Goal: Information Seeking & Learning: Check status

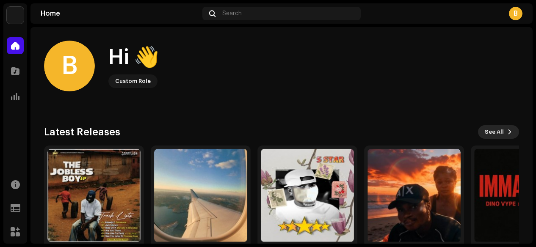
click at [493, 133] on span "See All" at bounding box center [494, 132] width 19 height 17
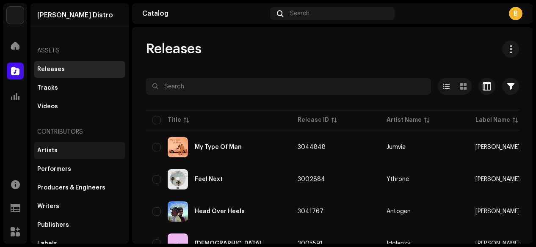
click at [91, 153] on div "Artists" at bounding box center [79, 150] width 85 height 7
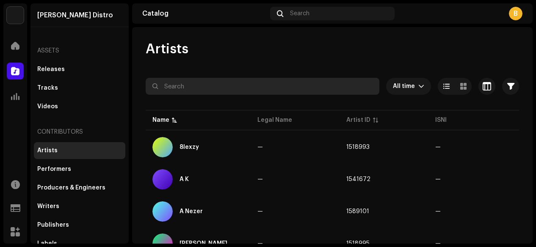
click at [232, 87] on input "text" at bounding box center [263, 86] width 234 height 17
paste input "MagicFinger Dj Romeo"
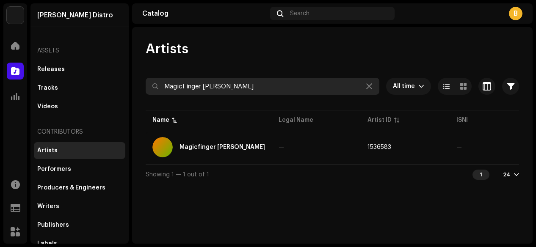
click at [203, 83] on input "MagicFinger Dj Romeo" at bounding box center [263, 86] width 234 height 17
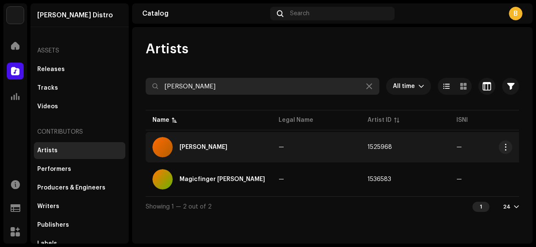
type input "Dj Romeo"
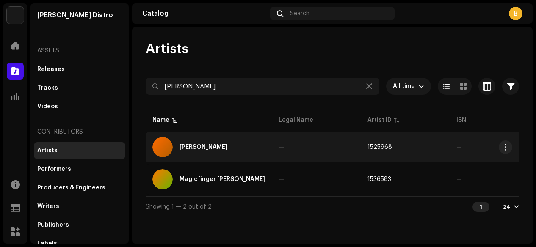
click at [307, 149] on td "—" at bounding box center [316, 147] width 89 height 30
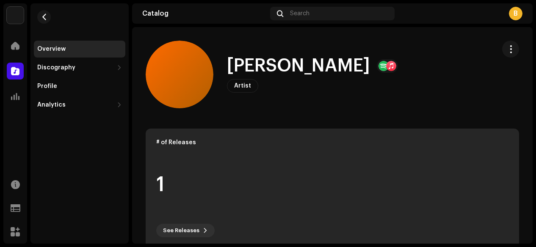
click at [284, 138] on div "# of Releases 1 See Releases" at bounding box center [333, 188] width 374 height 119
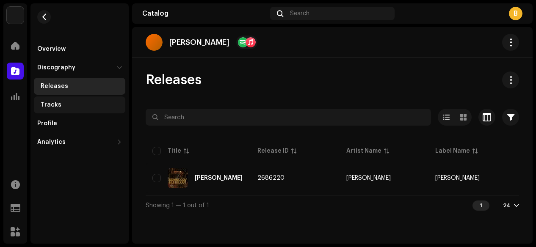
click at [75, 105] on div "Tracks" at bounding box center [81, 105] width 81 height 7
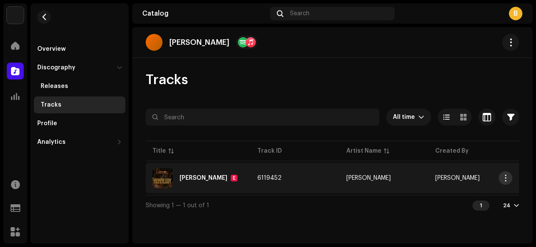
click at [506, 176] on span "button" at bounding box center [506, 178] width 6 height 7
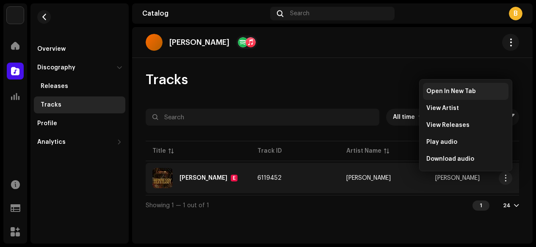
click at [468, 90] on span "Open In New Tab" at bounding box center [451, 91] width 50 height 7
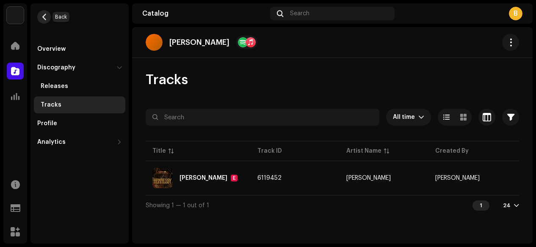
click at [48, 20] on button "button" at bounding box center [44, 17] width 14 height 14
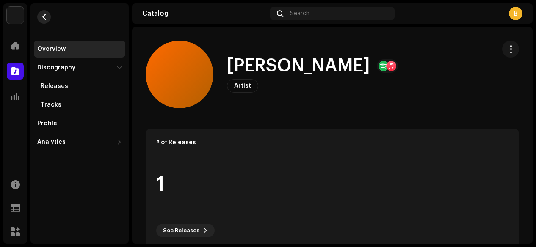
click at [45, 18] on span "button" at bounding box center [44, 17] width 6 height 7
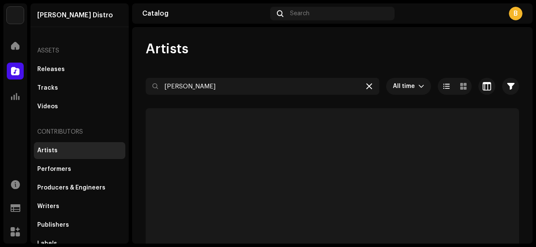
click at [364, 91] on div at bounding box center [369, 86] width 10 height 10
click at [367, 82] on div at bounding box center [369, 86] width 10 height 10
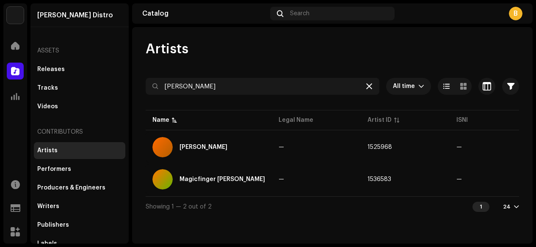
click at [373, 87] on div at bounding box center [369, 86] width 10 height 10
click at [371, 86] on icon at bounding box center [369, 86] width 6 height 7
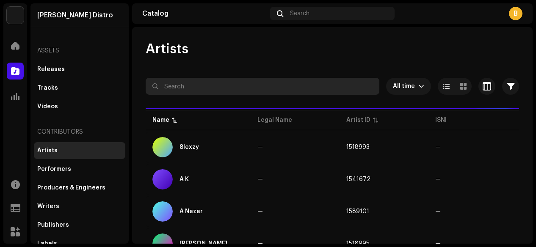
click at [296, 83] on input "text" at bounding box center [263, 86] width 234 height 17
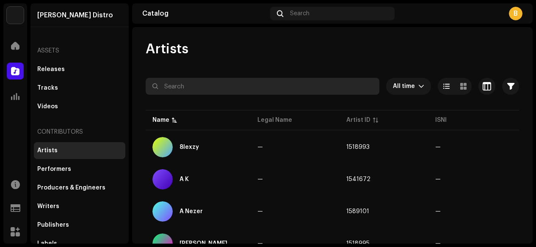
paste input "Machuma Aktar"
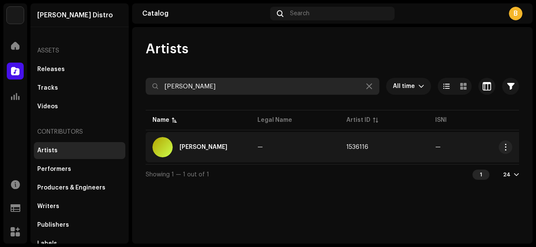
type input "Machuma Aktar"
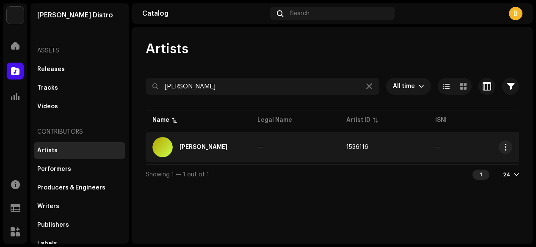
click at [317, 142] on td "—" at bounding box center [295, 147] width 89 height 30
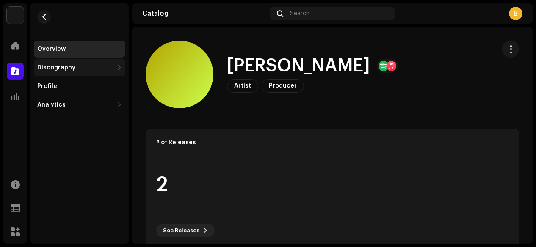
click at [91, 61] on div "Discography" at bounding box center [79, 67] width 91 height 17
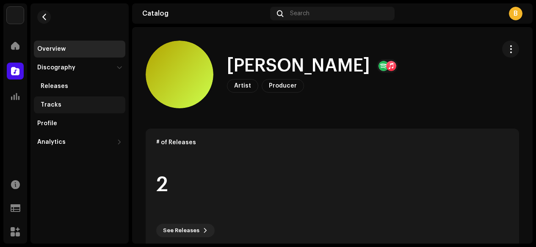
click at [74, 104] on div "Tracks" at bounding box center [81, 105] width 81 height 7
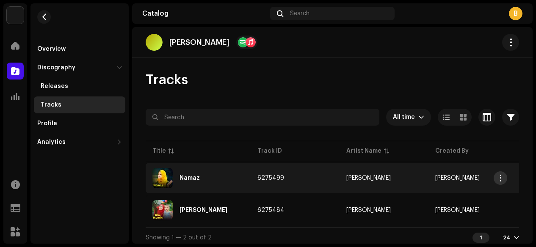
click at [501, 177] on span "button" at bounding box center [501, 178] width 6 height 7
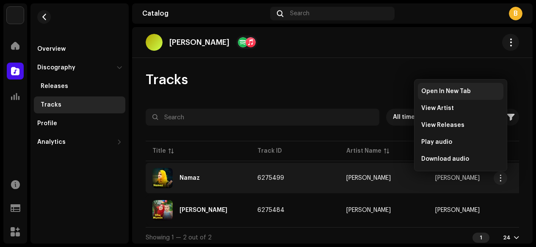
click at [449, 93] on span "Open In New Tab" at bounding box center [446, 91] width 50 height 7
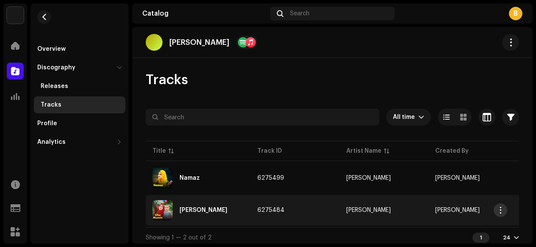
click at [501, 210] on span "button" at bounding box center [501, 210] width 6 height 7
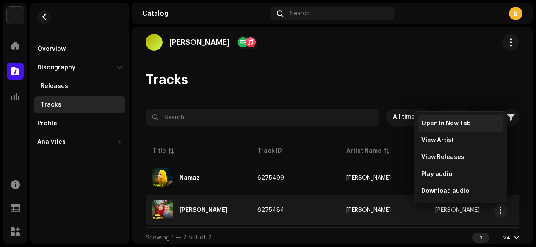
click at [434, 122] on span "Open In New Tab" at bounding box center [446, 123] width 50 height 7
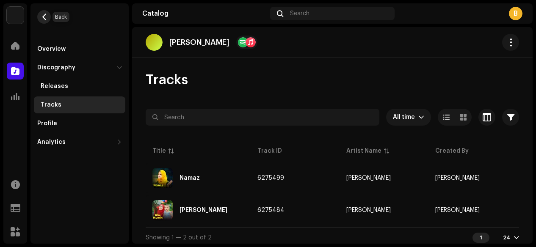
click at [45, 17] on span "button" at bounding box center [44, 17] width 6 height 7
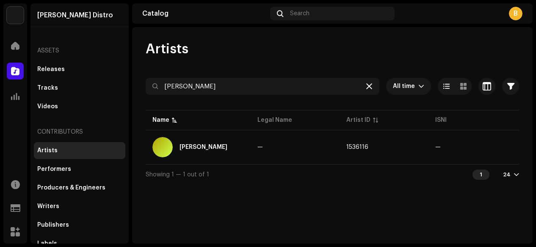
click at [372, 84] on icon at bounding box center [369, 86] width 6 height 7
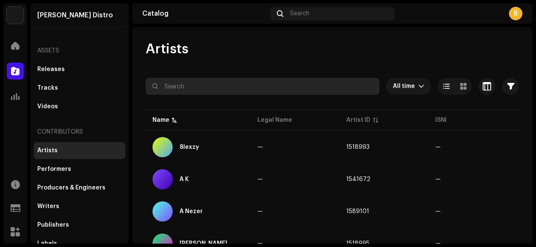
click at [337, 80] on input "text" at bounding box center [263, 86] width 234 height 17
paste input "Olawale imole"
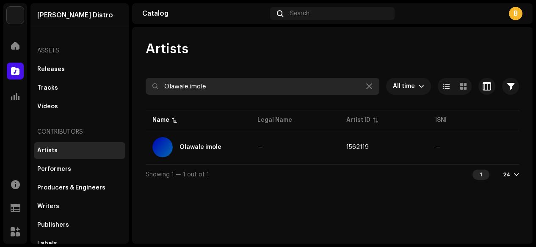
type input "Olawale imole"
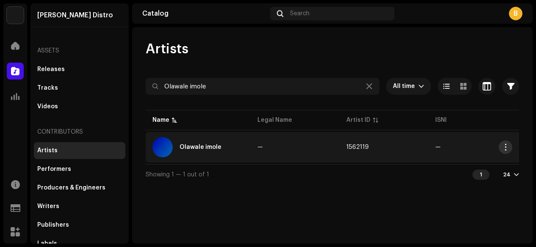
click at [508, 147] on span "button" at bounding box center [506, 147] width 6 height 7
click at [314, 140] on td "—" at bounding box center [295, 147] width 89 height 30
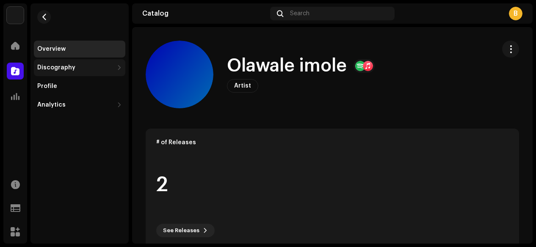
click at [67, 67] on div "Discography" at bounding box center [56, 67] width 38 height 7
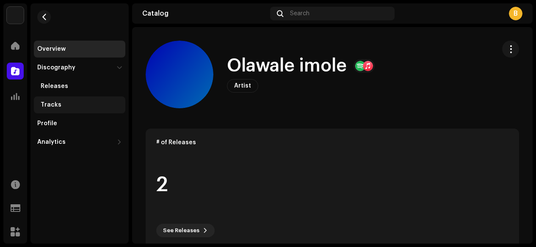
click at [64, 105] on div "Tracks" at bounding box center [81, 105] width 81 height 7
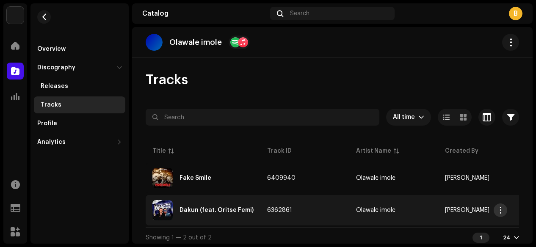
click at [501, 212] on span "button" at bounding box center [501, 210] width 6 height 7
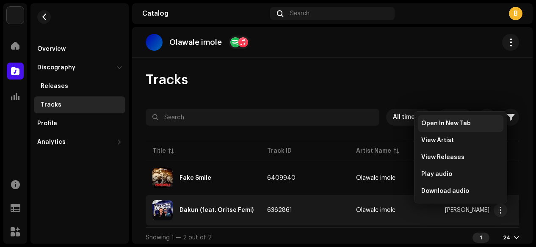
click at [469, 119] on div "Open In New Tab" at bounding box center [461, 123] width 86 height 17
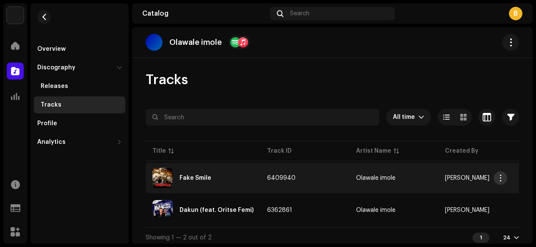
click at [499, 176] on span "button" at bounding box center [501, 178] width 6 height 7
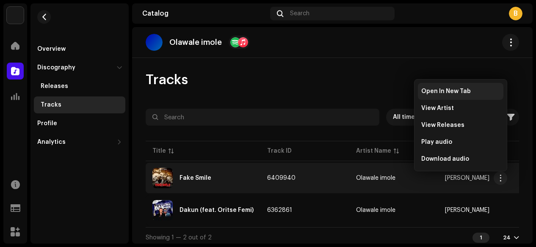
click at [472, 88] on div "Open In New Tab" at bounding box center [460, 91] width 79 height 7
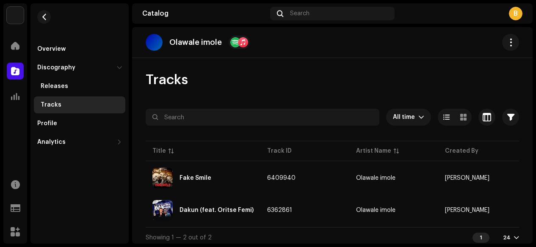
scroll to position [7, 0]
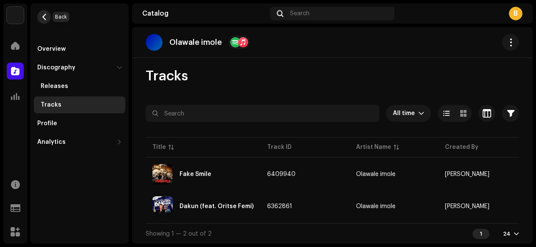
click at [44, 17] on span "button" at bounding box center [44, 17] width 6 height 7
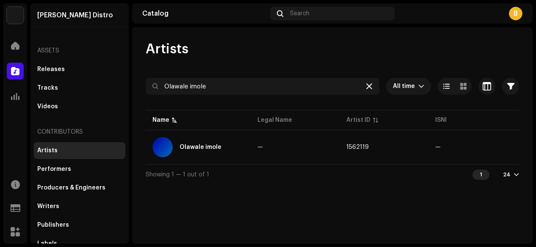
click at [369, 90] on div at bounding box center [369, 86] width 10 height 10
click at [372, 85] on icon at bounding box center [369, 86] width 6 height 7
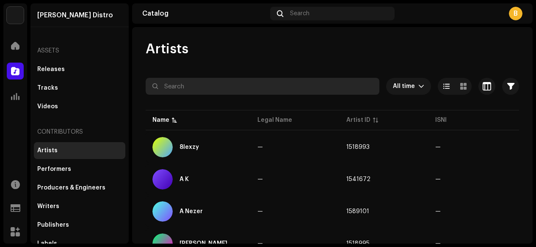
click at [274, 83] on input "text" at bounding box center [263, 86] width 234 height 17
paste input "Olummy Gold"
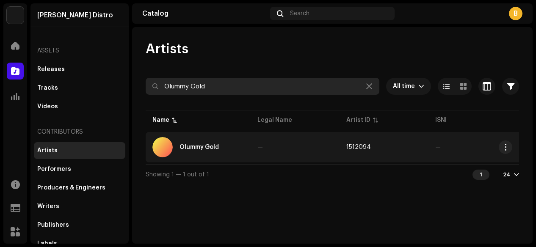
type input "Olummy Gold"
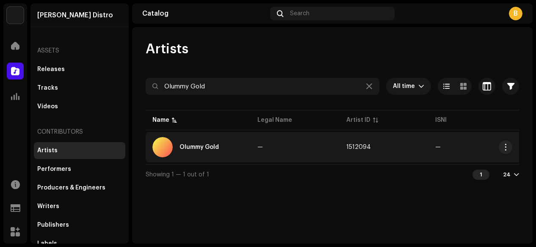
click at [360, 149] on span "1512094" at bounding box center [358, 147] width 25 height 6
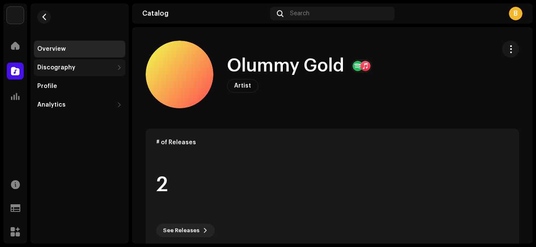
click at [80, 72] on div "Discography" at bounding box center [79, 67] width 91 height 17
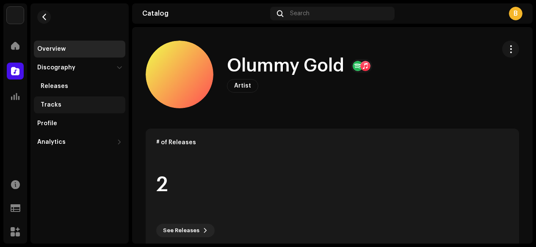
click at [76, 109] on div "Tracks" at bounding box center [79, 105] width 91 height 17
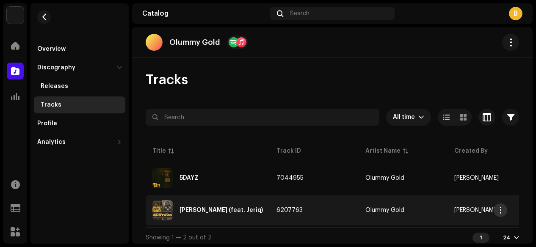
click at [500, 212] on span "button" at bounding box center [501, 210] width 6 height 7
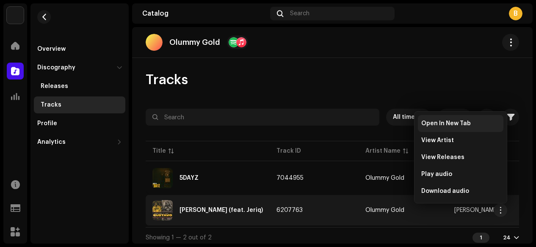
click at [470, 119] on div "Open In New Tab" at bounding box center [461, 123] width 86 height 17
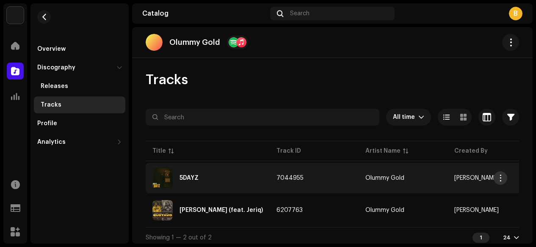
click at [501, 177] on span "button" at bounding box center [501, 178] width 6 height 7
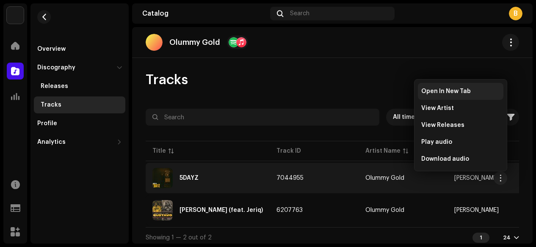
click at [463, 93] on span "Open In New Tab" at bounding box center [446, 91] width 50 height 7
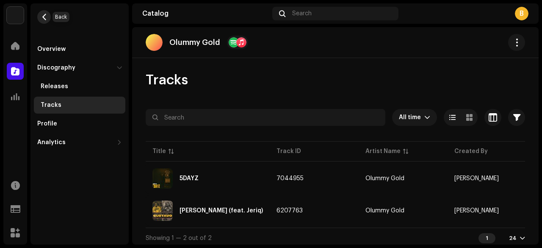
click at [47, 19] on button "button" at bounding box center [44, 17] width 14 height 14
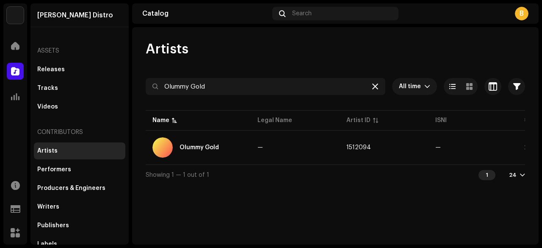
click at [374, 86] on icon at bounding box center [375, 86] width 6 height 7
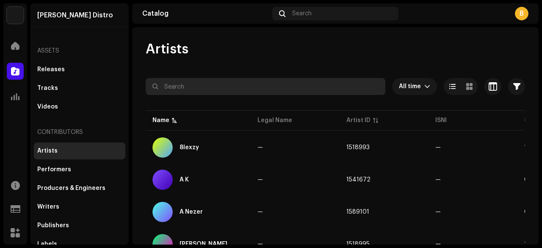
click at [335, 88] on input "text" at bounding box center [266, 86] width 240 height 17
paste input "Oluwa liskid"
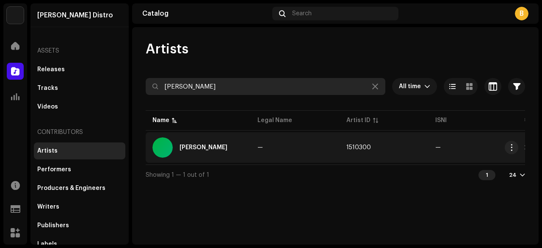
type input "Oluwa liskid"
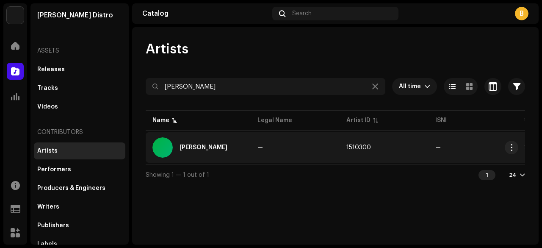
click at [324, 149] on td "—" at bounding box center [295, 147] width 89 height 30
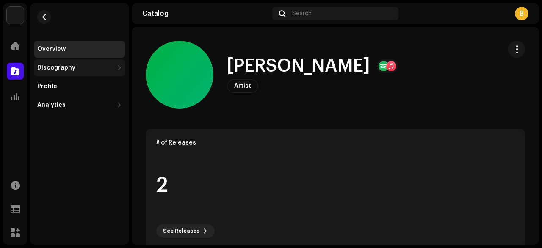
click at [86, 68] on div "Discography" at bounding box center [75, 67] width 76 height 7
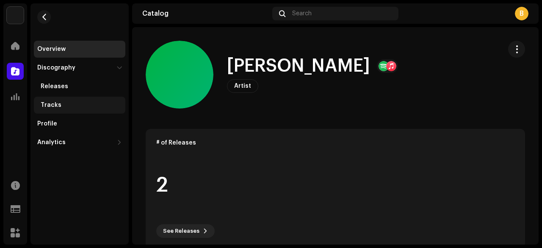
click at [66, 109] on div "Tracks" at bounding box center [79, 105] width 91 height 17
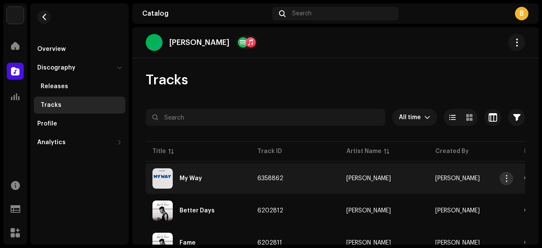
click at [508, 178] on span "button" at bounding box center [507, 178] width 6 height 7
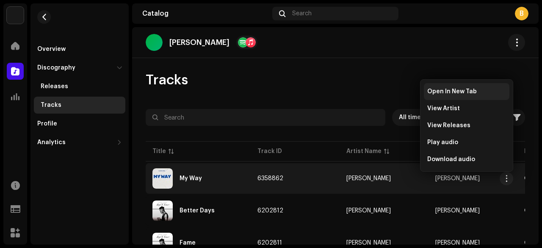
click at [462, 89] on span "Open In New Tab" at bounding box center [452, 91] width 50 height 7
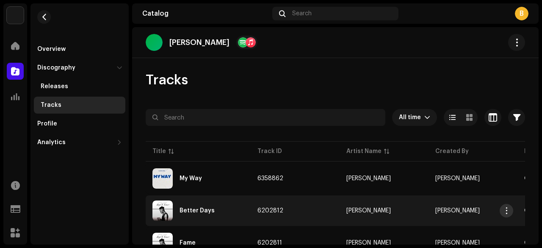
click at [506, 211] on span "button" at bounding box center [507, 210] width 6 height 7
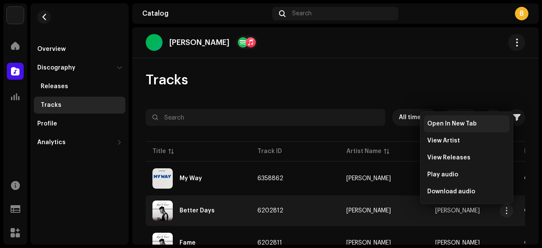
click at [469, 121] on span "Open In New Tab" at bounding box center [452, 123] width 50 height 7
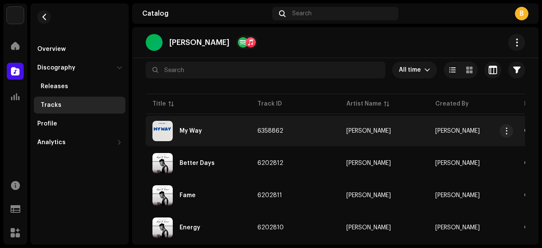
scroll to position [48, 0]
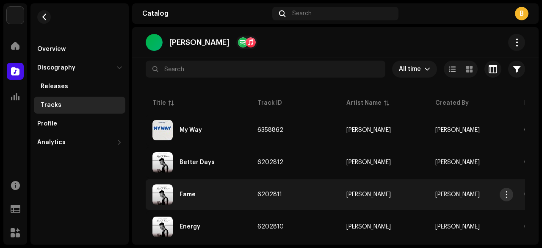
click at [506, 191] on span "button" at bounding box center [507, 194] width 6 height 7
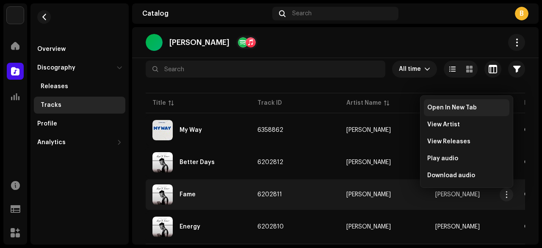
click at [480, 108] on div "Open In New Tab" at bounding box center [466, 107] width 79 height 7
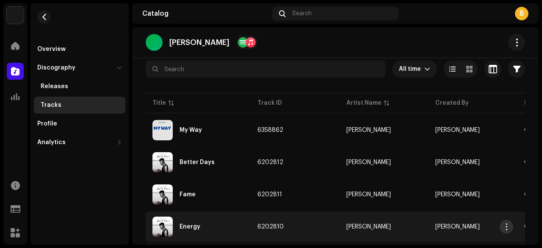
click at [508, 228] on span "button" at bounding box center [507, 226] width 6 height 7
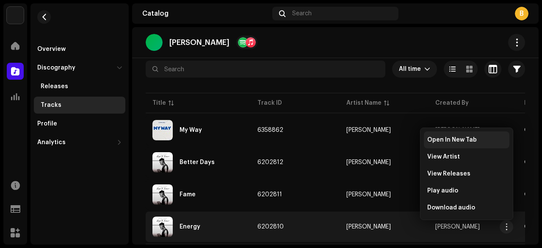
click at [453, 138] on span "Open In New Tab" at bounding box center [452, 139] width 50 height 7
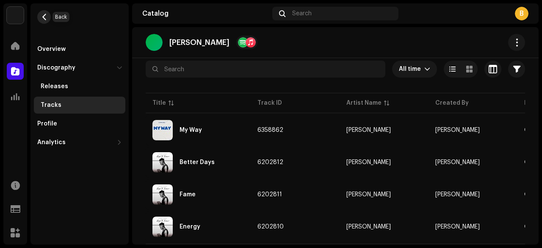
click at [45, 18] on span "button" at bounding box center [44, 17] width 6 height 7
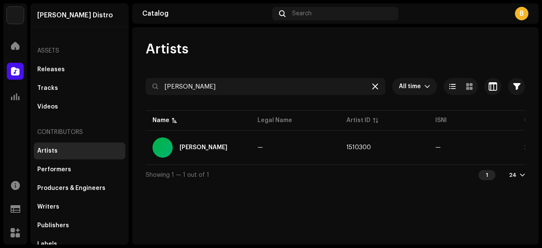
click at [375, 86] on icon at bounding box center [375, 86] width 6 height 7
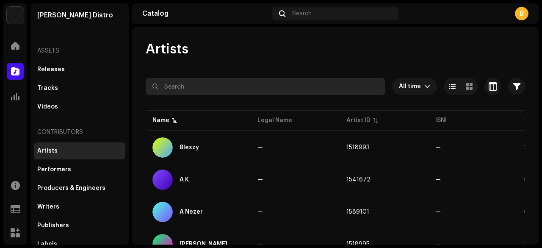
click at [362, 85] on input "text" at bounding box center [266, 86] width 240 height 17
paste input "Erllyboy"
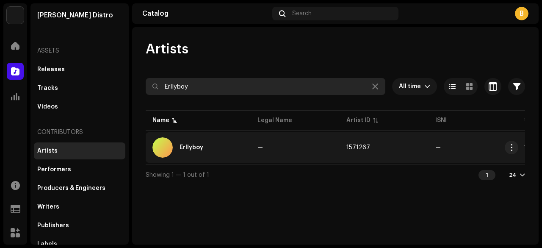
type input "Erllyboy"
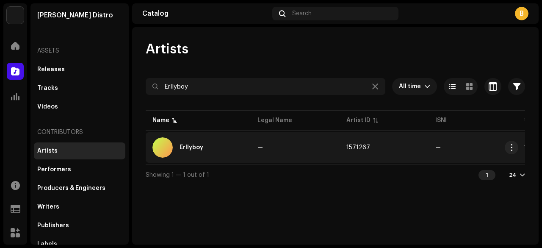
click at [296, 140] on td "—" at bounding box center [295, 147] width 89 height 30
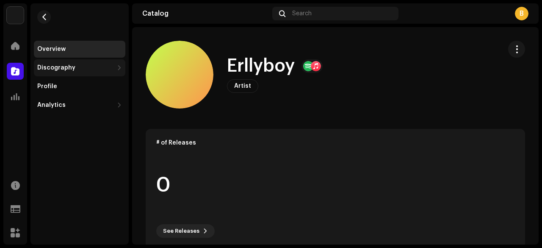
click at [108, 72] on div "Discography" at bounding box center [79, 67] width 91 height 17
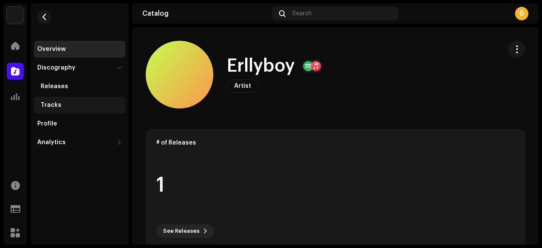
click at [90, 108] on div "Tracks" at bounding box center [81, 105] width 81 height 7
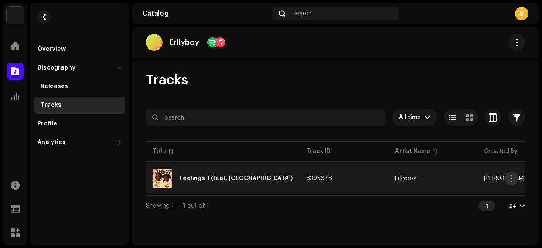
click at [512, 178] on span "button" at bounding box center [512, 178] width 6 height 7
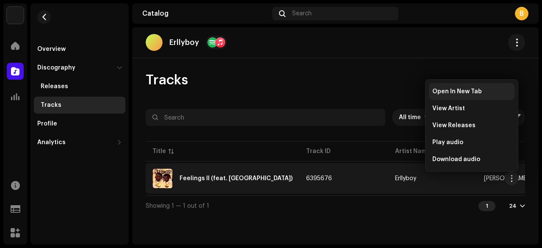
click at [461, 91] on span "Open In New Tab" at bounding box center [457, 91] width 50 height 7
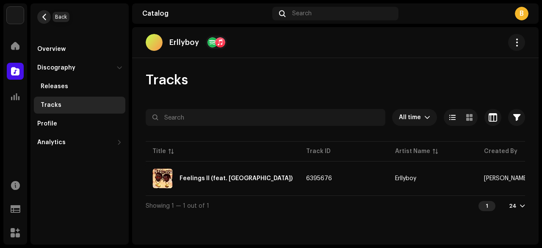
click at [41, 14] on span "button" at bounding box center [44, 17] width 6 height 7
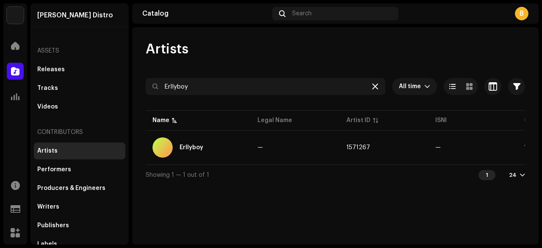
click at [377, 86] on icon at bounding box center [375, 86] width 6 height 7
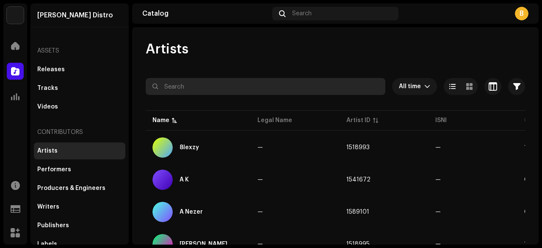
click at [342, 88] on input "text" at bounding box center [266, 86] width 240 height 17
paste input "TOPAGE"
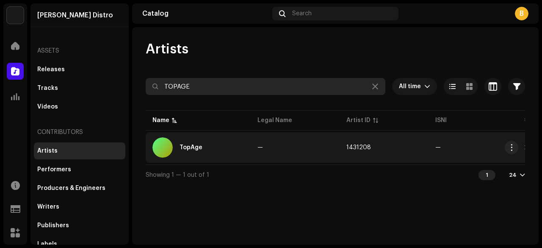
type input "TOPAGE"
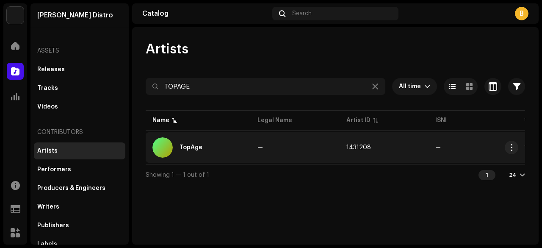
click at [284, 149] on td "—" at bounding box center [295, 147] width 89 height 30
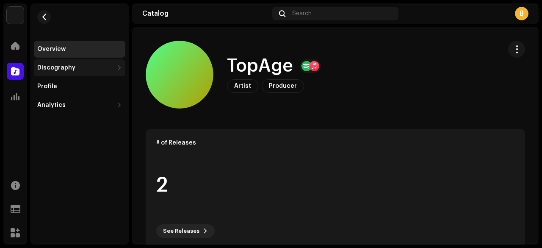
click at [80, 68] on div "Discography" at bounding box center [75, 67] width 76 height 7
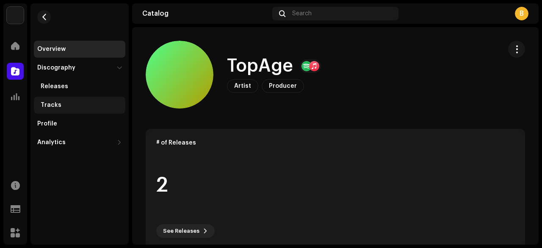
click at [76, 104] on div "Tracks" at bounding box center [81, 105] width 81 height 7
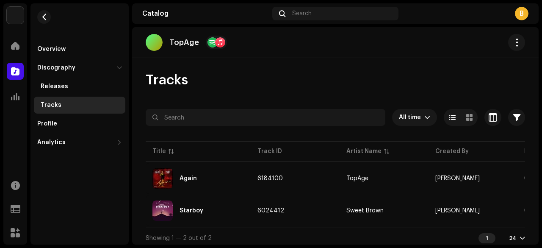
click at [289, 66] on div "TopAge Tracks All time Selected 0 Select all 2 Options Filters Distribution sta…" at bounding box center [335, 135] width 407 height 217
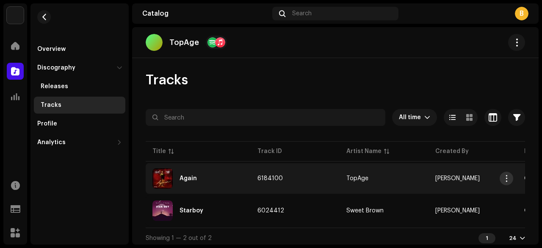
click at [505, 180] on span "button" at bounding box center [507, 178] width 6 height 7
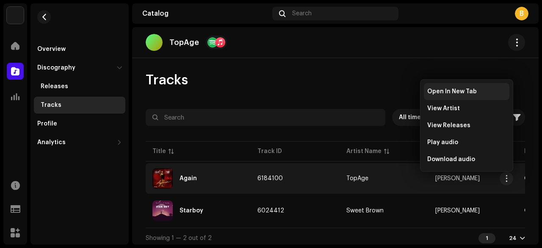
click at [444, 89] on span "Open In New Tab" at bounding box center [452, 91] width 50 height 7
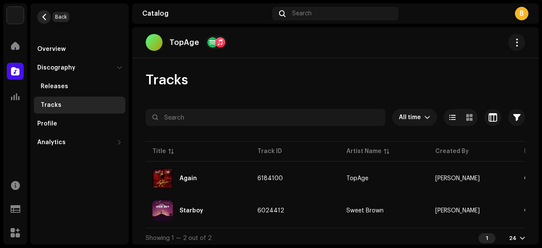
click at [42, 17] on span "button" at bounding box center [44, 17] width 6 height 7
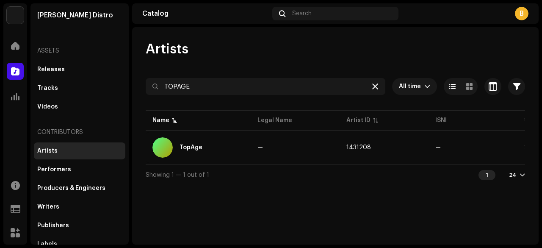
click at [379, 86] on div at bounding box center [375, 86] width 10 height 10
click at [375, 88] on icon at bounding box center [375, 86] width 6 height 7
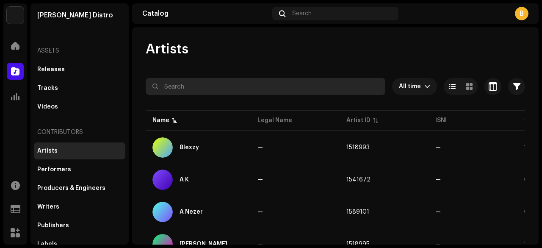
click at [218, 87] on input "text" at bounding box center [266, 86] width 240 height 17
paste input "Tobidreamz"
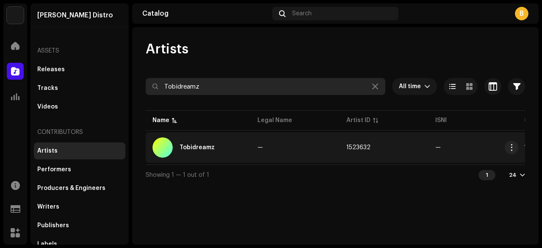
type input "Tobidreamz"
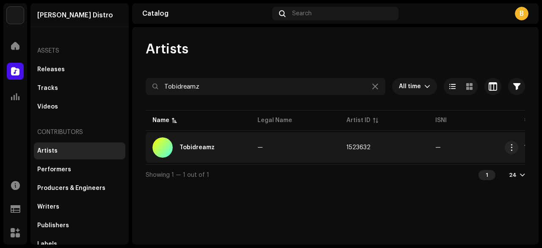
click at [282, 146] on td "—" at bounding box center [295, 147] width 89 height 30
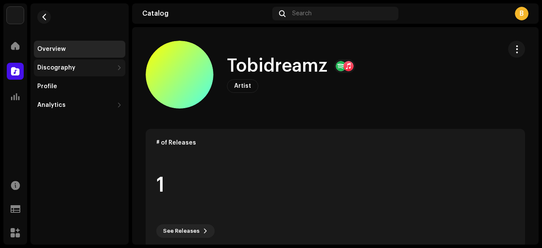
click at [98, 67] on div "Discography" at bounding box center [75, 67] width 76 height 7
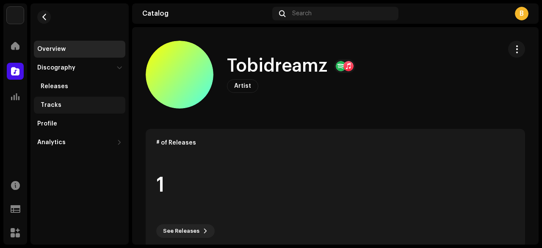
click at [86, 107] on div "Tracks" at bounding box center [81, 105] width 81 height 7
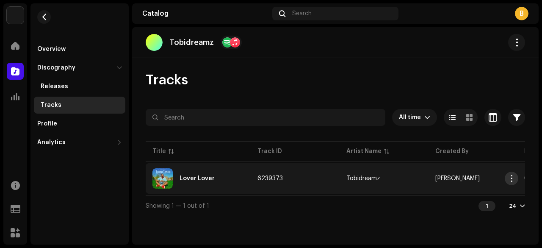
click at [513, 177] on span "button" at bounding box center [512, 178] width 6 height 7
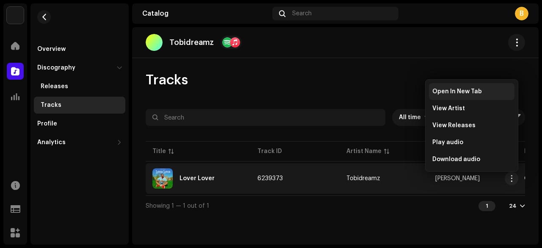
click at [468, 88] on span "Open In New Tab" at bounding box center [457, 91] width 50 height 7
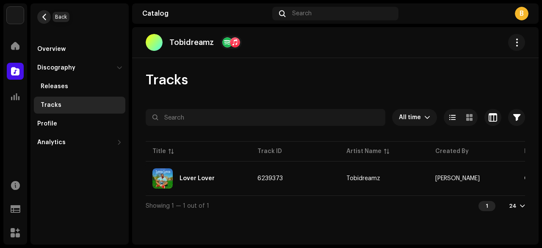
click at [44, 15] on span "button" at bounding box center [44, 17] width 6 height 7
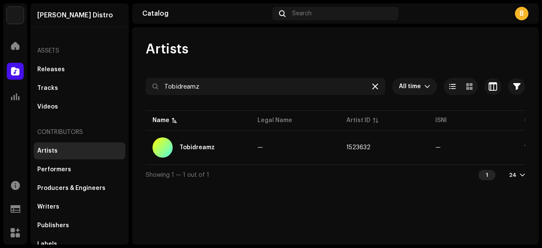
click at [375, 83] on icon at bounding box center [375, 86] width 6 height 7
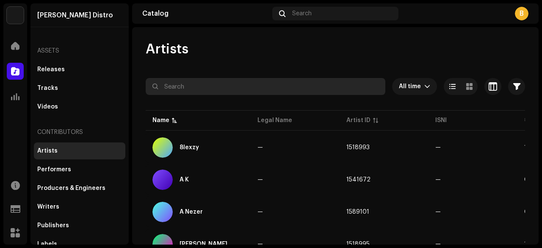
click at [362, 87] on input "text" at bounding box center [266, 86] width 240 height 17
paste input "Tizzybayne"
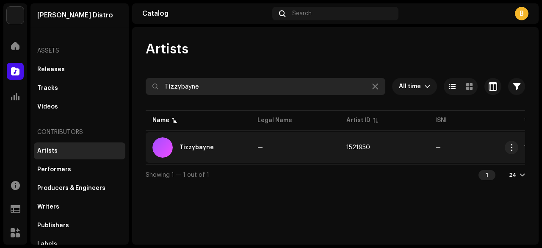
type input "Tizzybayne"
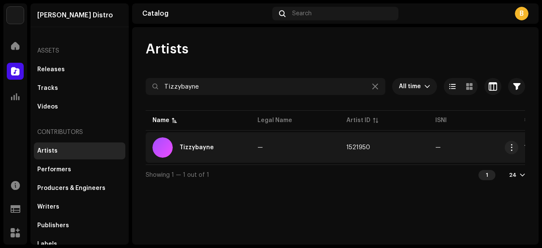
click at [286, 153] on td "—" at bounding box center [295, 147] width 89 height 30
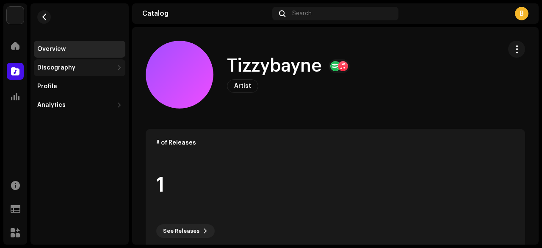
click at [69, 69] on div "Discography" at bounding box center [56, 67] width 38 height 7
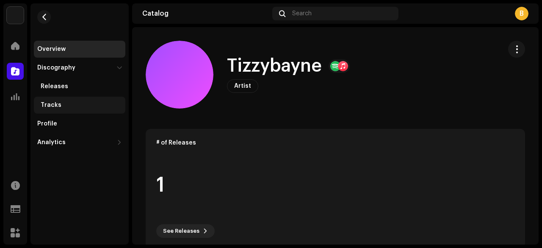
click at [62, 103] on div "Tracks" at bounding box center [81, 105] width 81 height 7
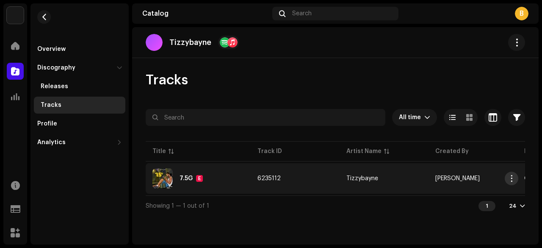
click at [511, 178] on span "button" at bounding box center [512, 178] width 6 height 7
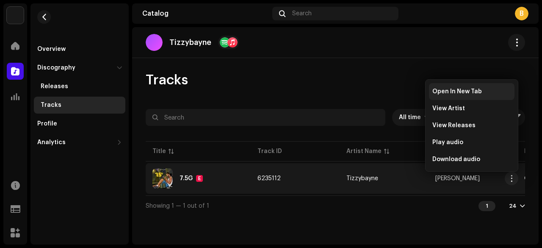
click at [452, 86] on div "Open In New Tab" at bounding box center [472, 91] width 86 height 17
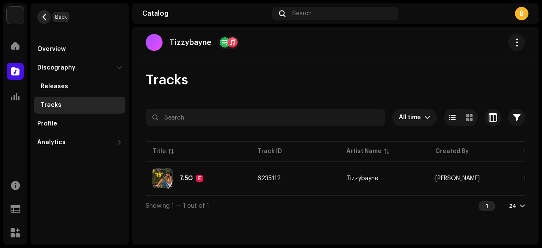
click at [44, 22] on button "button" at bounding box center [44, 17] width 14 height 14
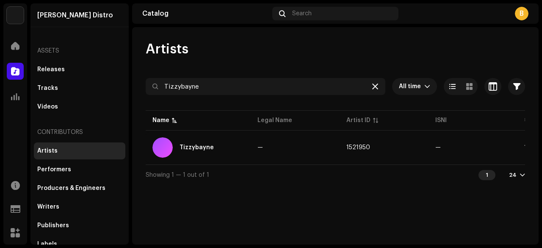
click at [376, 85] on icon at bounding box center [375, 86] width 6 height 7
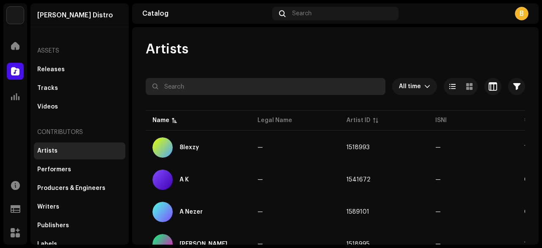
click at [325, 89] on input "text" at bounding box center [266, 86] width 240 height 17
paste input "Thugdrax"
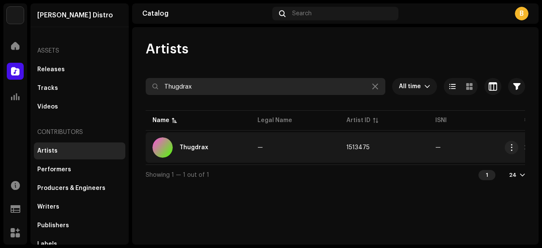
type input "Thugdrax"
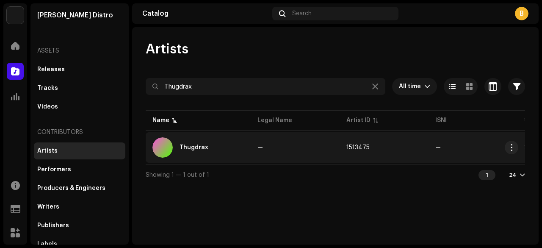
click at [288, 145] on td "—" at bounding box center [295, 147] width 89 height 30
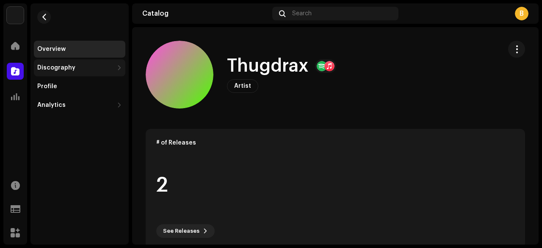
click at [76, 69] on div "Discography" at bounding box center [75, 67] width 76 height 7
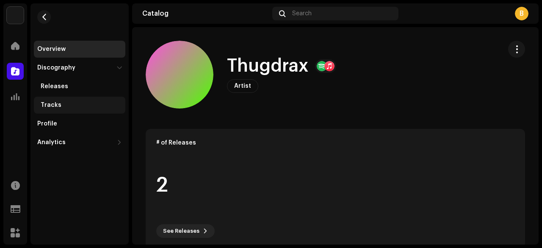
click at [67, 105] on div "Tracks" at bounding box center [81, 105] width 81 height 7
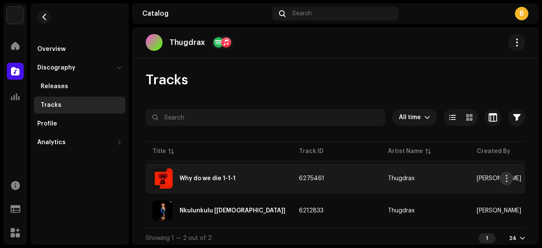
click at [506, 180] on span "button" at bounding box center [507, 178] width 6 height 7
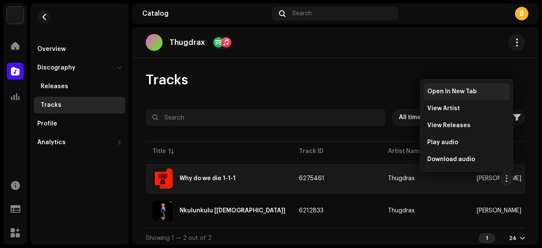
click at [459, 90] on span "Open In New Tab" at bounding box center [452, 91] width 50 height 7
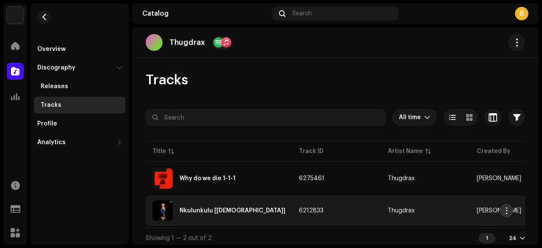
click at [507, 211] on span "button" at bounding box center [507, 210] width 6 height 7
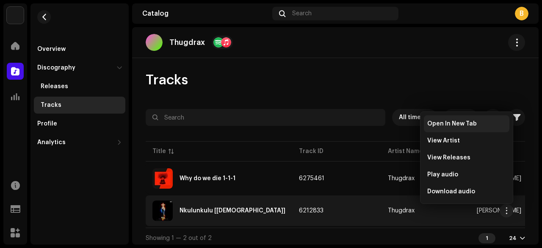
click at [476, 125] on div "Open In New Tab" at bounding box center [466, 123] width 79 height 7
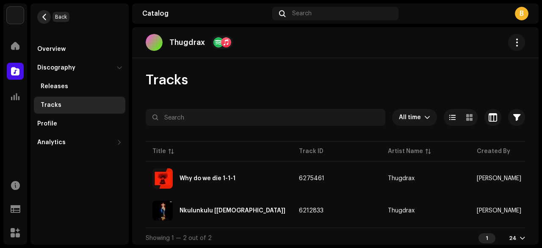
click at [40, 16] on button "button" at bounding box center [44, 17] width 14 height 14
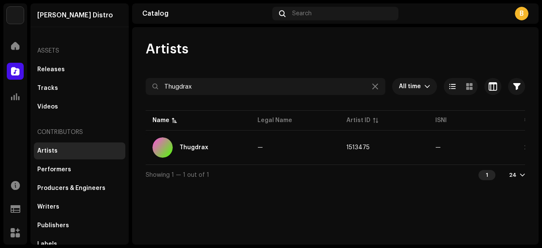
click at [245, 240] on div "Artists Thugdrax All time Selected 0 Select all Options Filters Archive status …" at bounding box center [335, 135] width 407 height 217
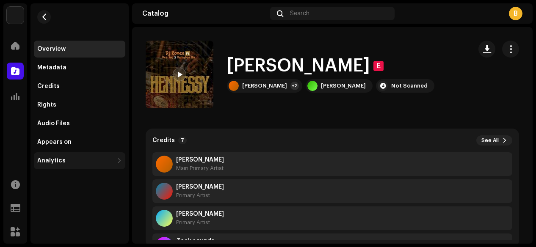
click at [76, 166] on div "Analytics" at bounding box center [79, 160] width 91 height 17
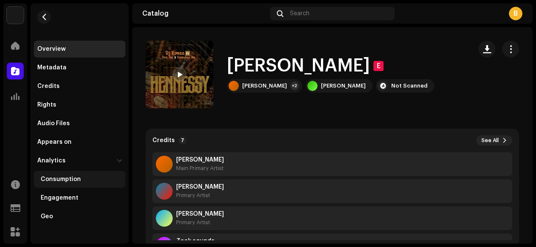
click at [75, 179] on div "Consumption" at bounding box center [61, 179] width 40 height 7
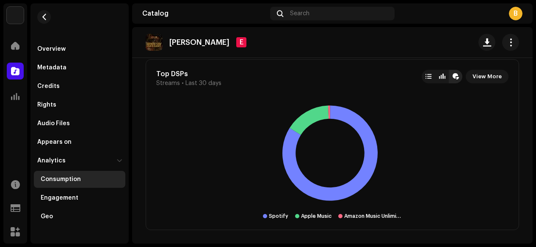
scroll to position [598, 0]
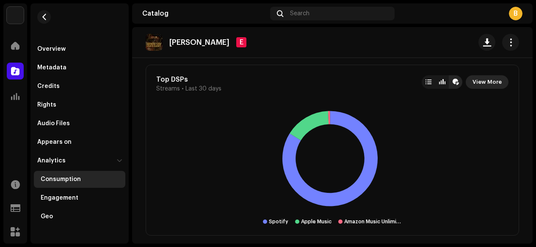
click at [484, 79] on span "View More" at bounding box center [487, 82] width 29 height 17
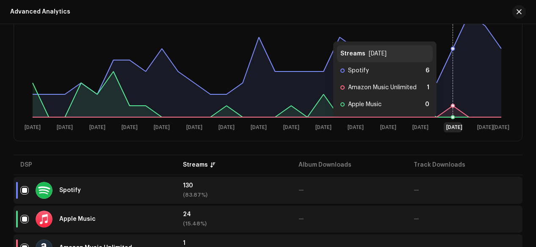
scroll to position [208, 0]
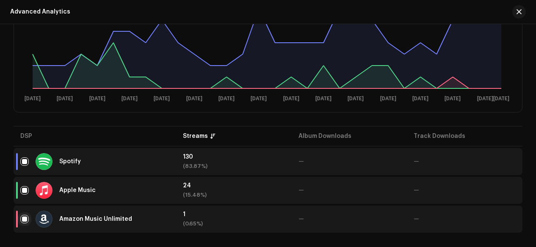
click at [23, 215] on input "checkbox" at bounding box center [24, 219] width 8 height 8
checkbox input "false"
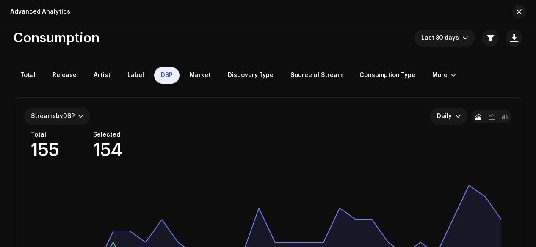
scroll to position [0, 0]
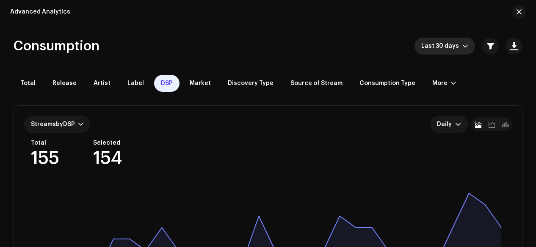
click at [465, 48] on icon "dropdown trigger" at bounding box center [465, 46] width 6 height 6
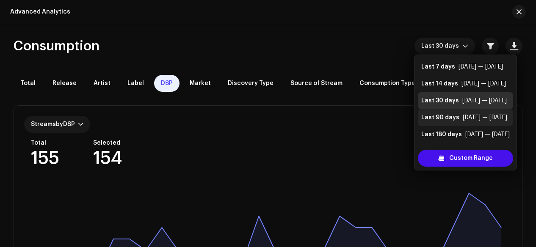
click at [431, 114] on div "Last 90 days" at bounding box center [440, 117] width 38 height 8
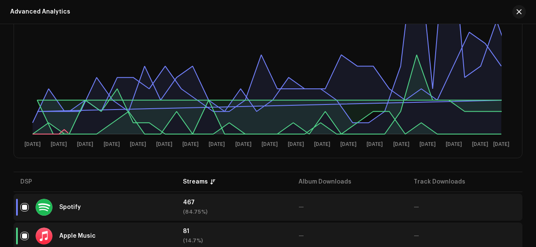
scroll to position [237, 0]
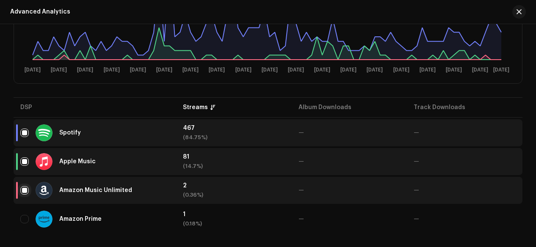
click at [25, 186] on input "checkbox" at bounding box center [24, 190] width 8 height 8
checkbox input "false"
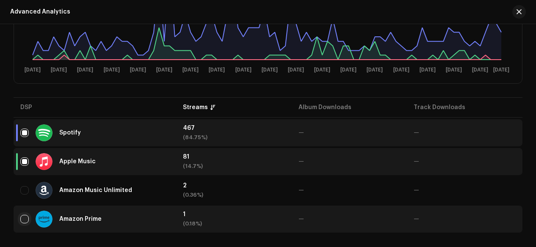
click at [23, 218] on input "Row Unselected" at bounding box center [24, 219] width 8 height 8
checkbox input "true"
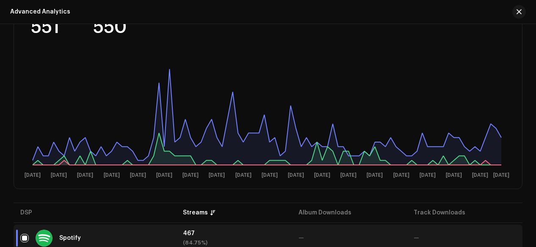
scroll to position [133, 0]
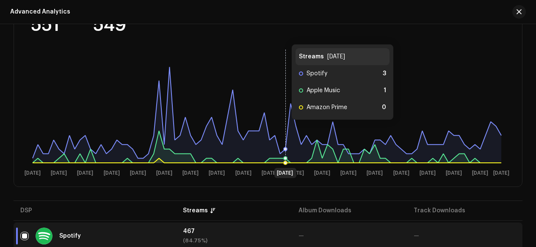
click at [283, 113] on rect at bounding box center [267, 112] width 486 height 136
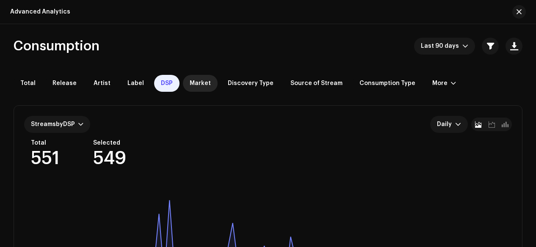
click at [190, 84] on span "Market" at bounding box center [200, 83] width 21 height 7
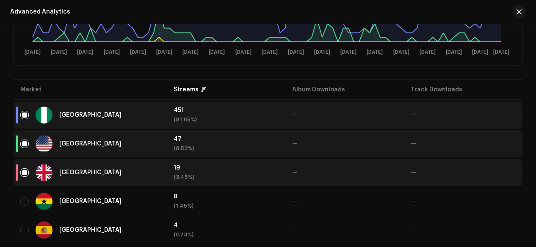
scroll to position [255, 0]
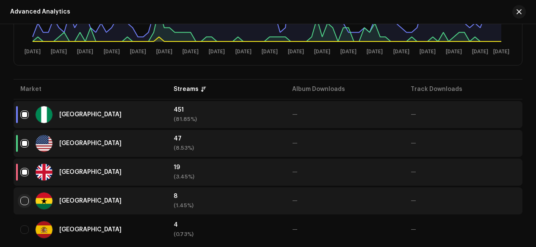
click at [25, 203] on input "checkbox" at bounding box center [24, 201] width 8 height 8
checkbox input "true"
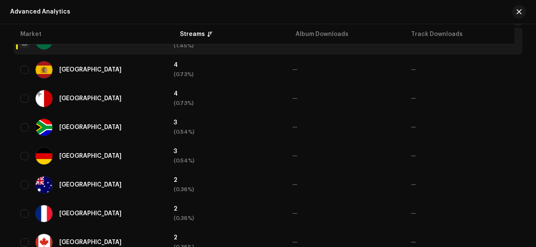
scroll to position [416, 0]
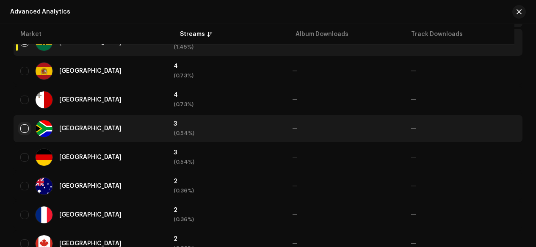
click at [22, 129] on input "Row Unselected" at bounding box center [24, 129] width 8 height 8
checkbox input "true"
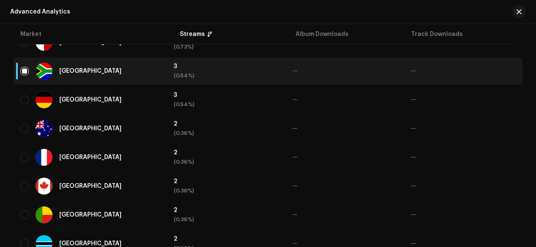
scroll to position [474, 0]
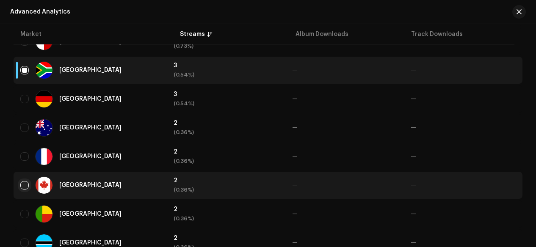
click at [24, 184] on input "Row Unselected" at bounding box center [24, 185] width 8 height 8
checkbox input "true"
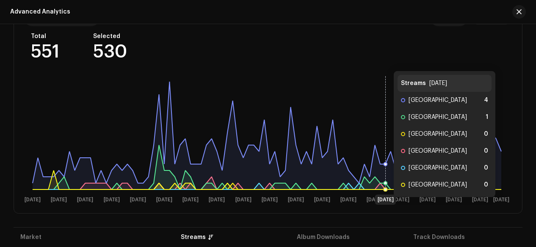
scroll to position [107, 0]
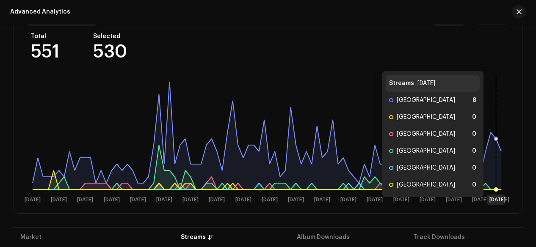
click at [495, 188] on icon at bounding box center [496, 189] width 3 height 3
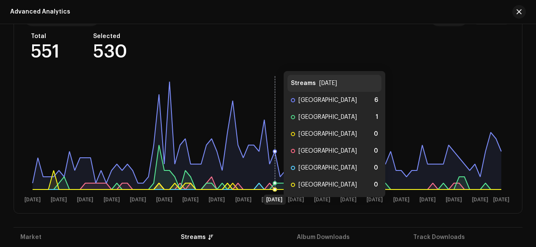
click at [275, 85] on rect at bounding box center [267, 139] width 486 height 136
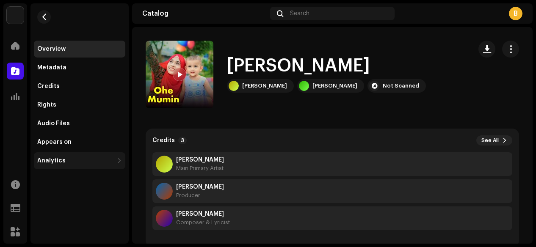
click at [105, 162] on div "Analytics" at bounding box center [75, 161] width 76 height 7
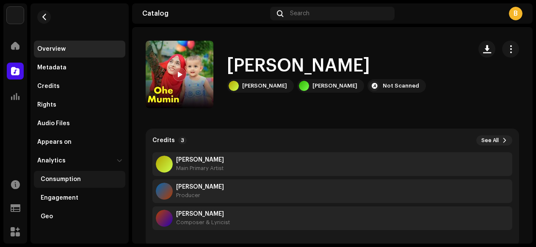
click at [106, 172] on div "Consumption" at bounding box center [79, 179] width 91 height 17
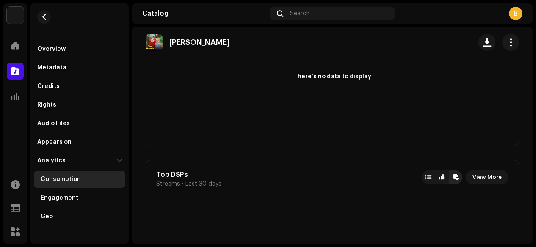
scroll to position [802, 0]
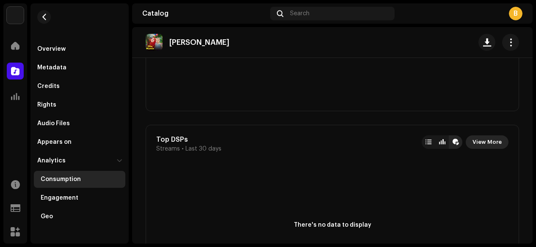
click at [478, 138] on span "View More" at bounding box center [487, 142] width 29 height 17
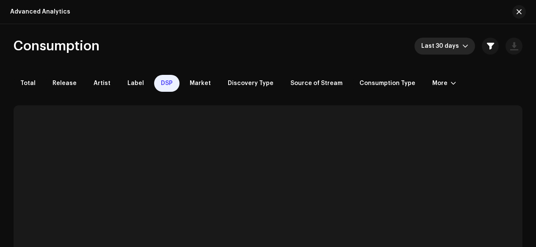
click at [436, 50] on span "Last 30 days" at bounding box center [441, 46] width 41 height 17
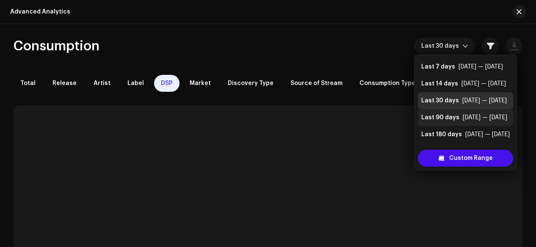
click at [456, 120] on div "Last 90 days" at bounding box center [440, 117] width 38 height 8
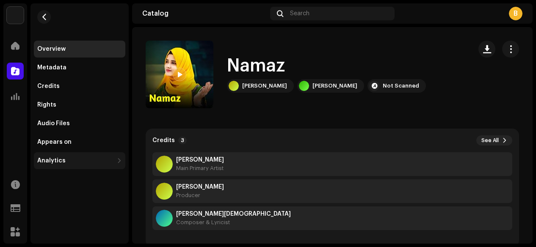
click at [74, 158] on div "Analytics" at bounding box center [75, 161] width 76 height 7
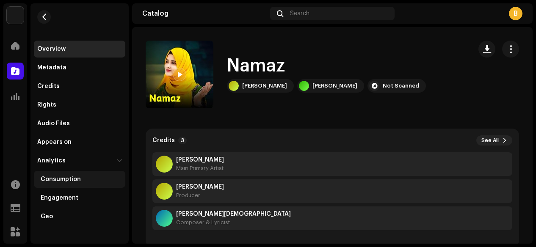
click at [77, 183] on div "Consumption" at bounding box center [79, 179] width 91 height 17
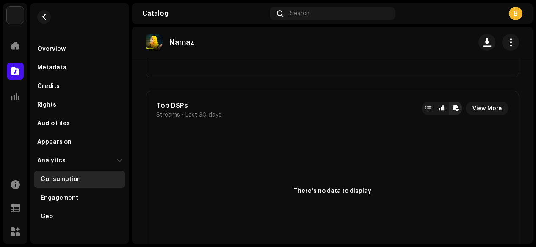
scroll to position [783, 0]
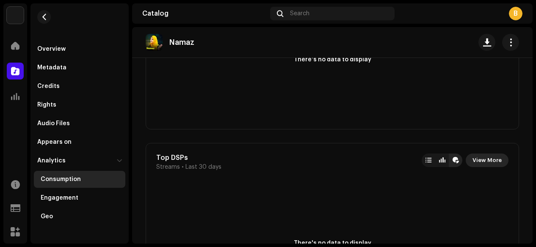
click at [484, 158] on span "View More" at bounding box center [487, 160] width 29 height 17
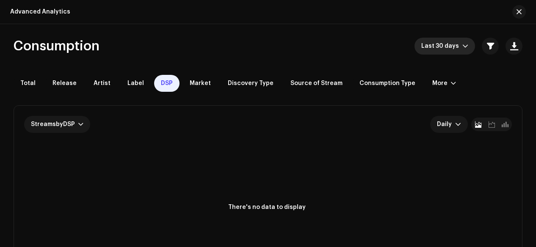
click at [457, 42] on span "Last 30 days" at bounding box center [441, 46] width 41 height 17
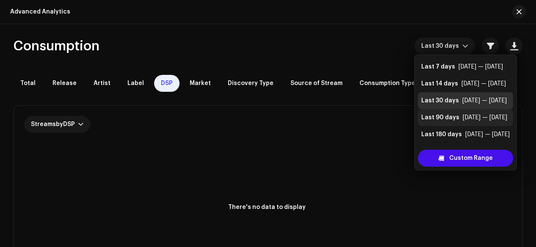
click at [465, 117] on div "[DATE] — [DATE]" at bounding box center [485, 117] width 44 height 8
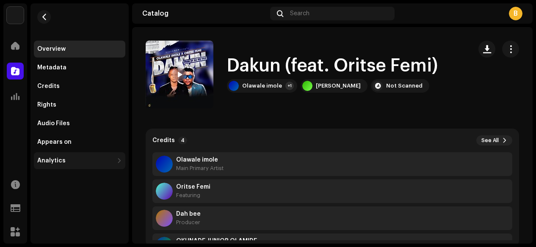
click at [78, 161] on div "Analytics" at bounding box center [75, 161] width 76 height 7
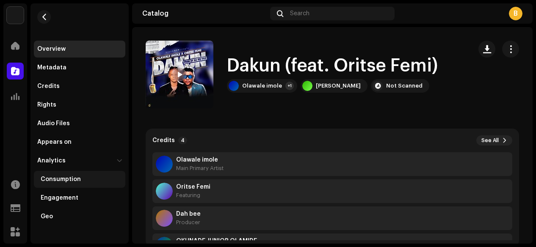
click at [78, 178] on div "Consumption" at bounding box center [61, 179] width 40 height 7
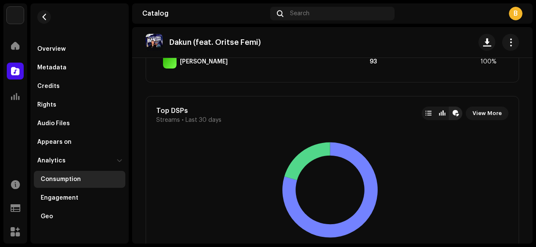
scroll to position [552, 0]
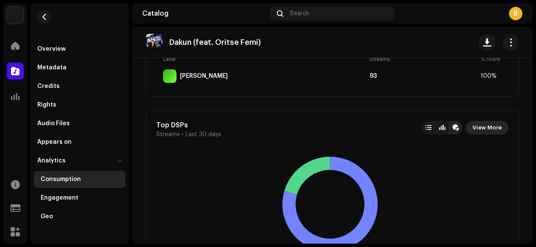
click at [479, 128] on span "View More" at bounding box center [487, 127] width 29 height 17
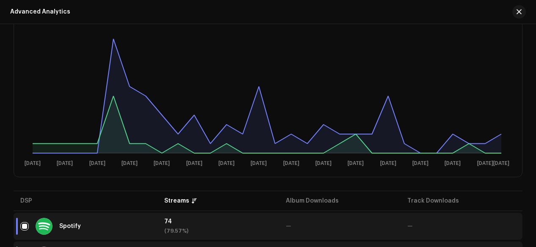
scroll to position [179, 0]
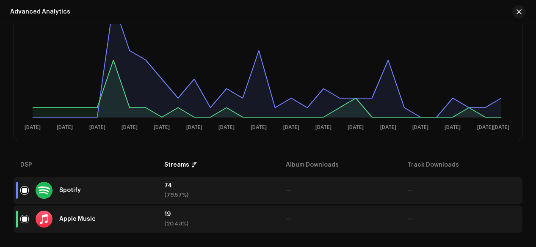
click at [310, 138] on div "Streams by DSP Daily Total 93 Selected 93 [DATE] [DATE] Sep [DATE] Sep [DATE] S…" at bounding box center [268, 34] width 508 height 214
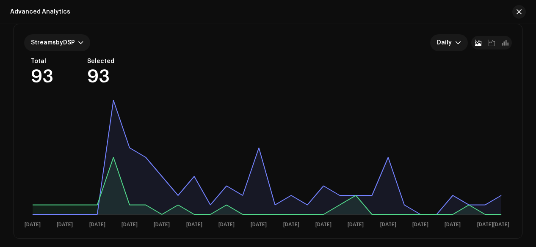
scroll to position [83, 0]
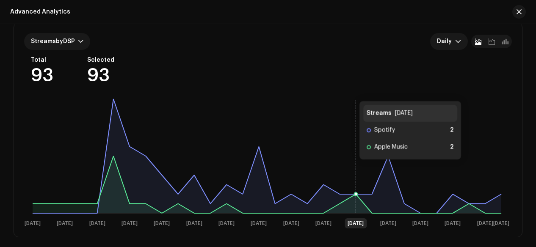
drag, startPoint x: 334, startPoint y: 170, endPoint x: 351, endPoint y: 168, distance: 17.5
click at [351, 168] on rect at bounding box center [267, 163] width 486 height 136
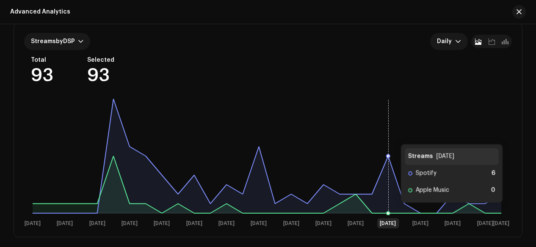
click at [392, 136] on rect at bounding box center [267, 163] width 486 height 136
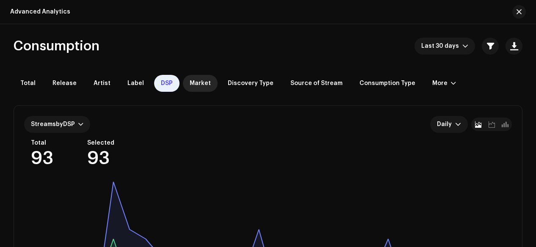
click at [190, 82] on span "Market" at bounding box center [200, 83] width 21 height 7
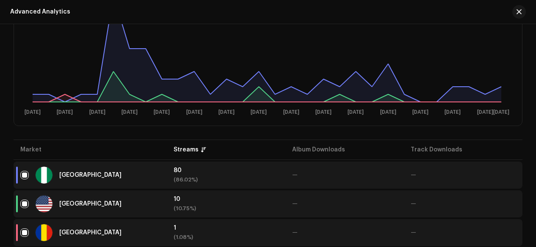
scroll to position [266, 0]
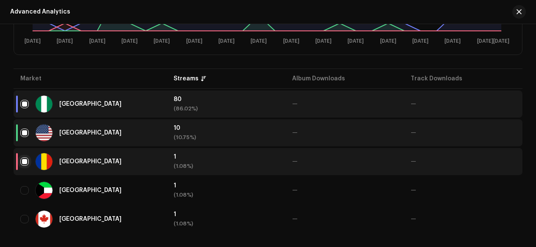
click at [24, 163] on input "checkbox" at bounding box center [24, 162] width 8 height 8
checkbox input "false"
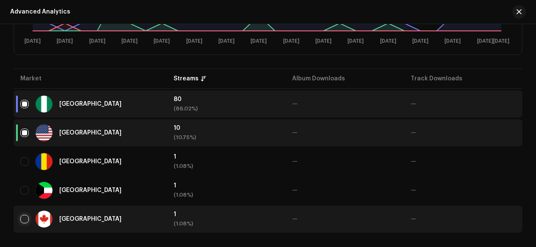
click at [24, 216] on input "Row Unselected" at bounding box center [24, 219] width 8 height 8
checkbox input "true"
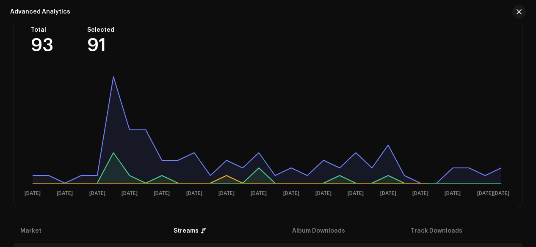
scroll to position [110, 0]
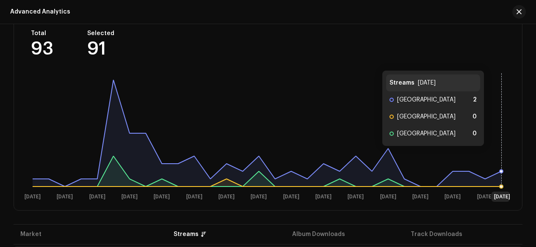
click at [496, 154] on rect at bounding box center [267, 136] width 486 height 136
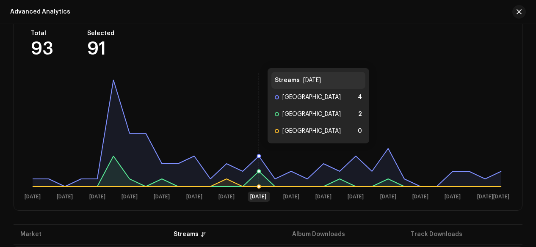
click at [259, 126] on rect at bounding box center [267, 136] width 486 height 136
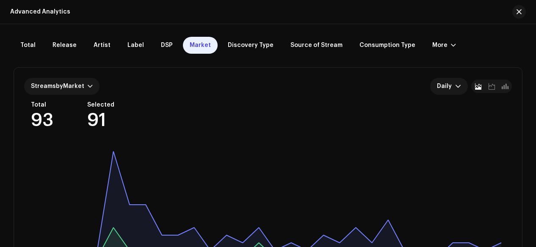
scroll to position [0, 0]
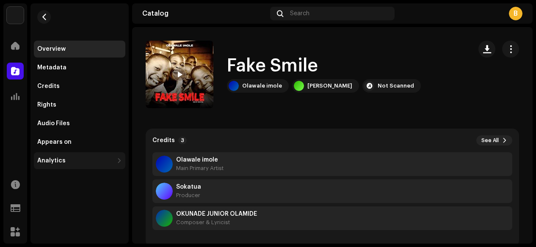
click at [92, 164] on div "Analytics" at bounding box center [75, 161] width 76 height 7
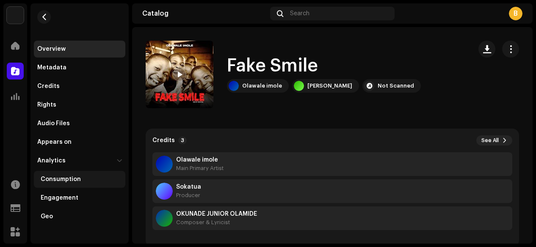
click at [82, 181] on div "Consumption" at bounding box center [81, 179] width 81 height 7
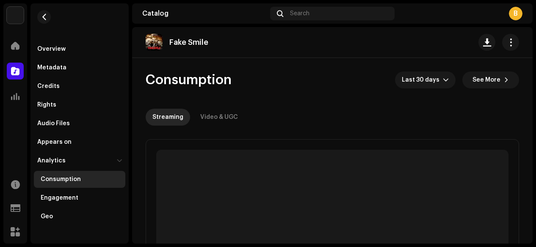
click at [109, 181] on div "Consumption" at bounding box center [81, 179] width 81 height 7
click at [443, 82] on icon "dropdown trigger" at bounding box center [446, 80] width 6 height 6
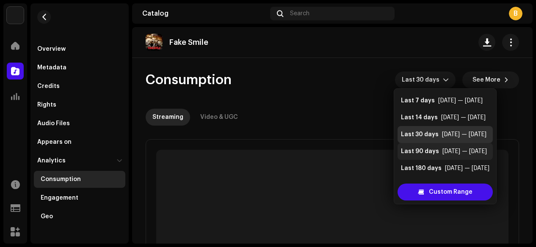
click at [433, 149] on div "Last 90 days" at bounding box center [420, 151] width 38 height 8
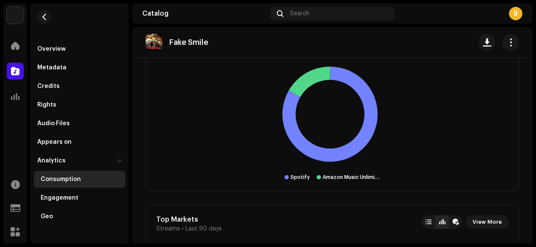
scroll to position [554, 0]
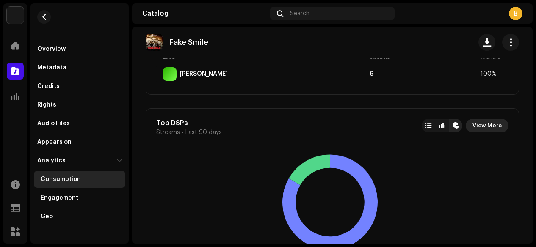
click at [479, 122] on span "View More" at bounding box center [487, 125] width 29 height 17
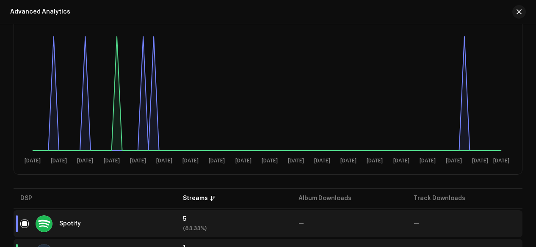
scroll to position [179, 0]
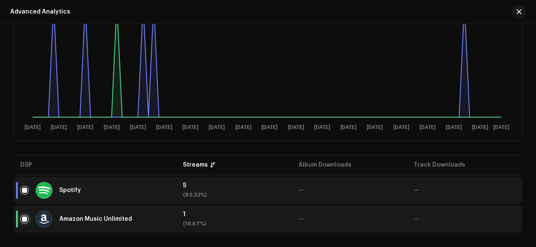
click at [24, 219] on input "checkbox" at bounding box center [24, 219] width 8 height 8
checkbox input "false"
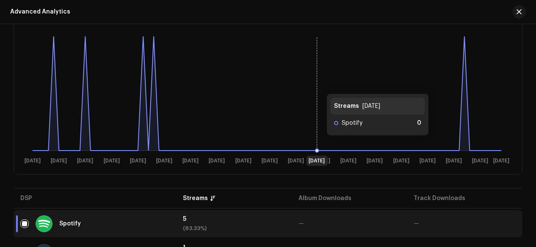
scroll to position [153, 0]
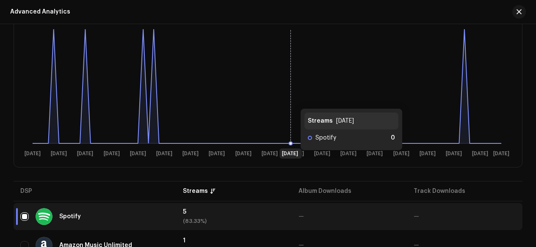
click at [292, 100] on rect at bounding box center [267, 93] width 486 height 136
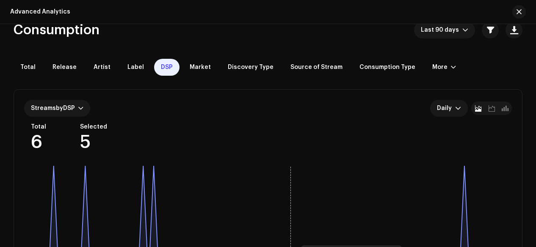
scroll to position [0, 0]
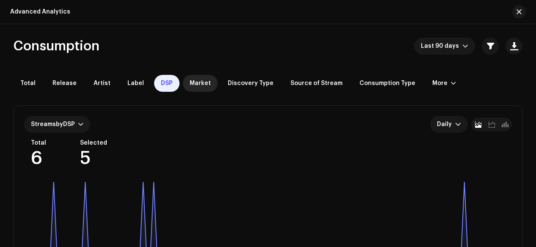
click at [201, 82] on span "Market" at bounding box center [200, 83] width 21 height 7
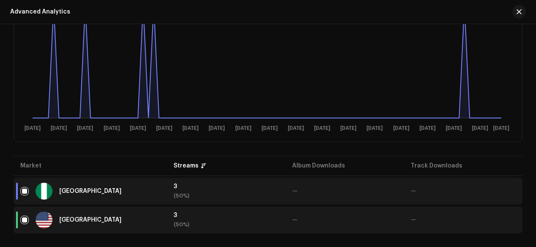
scroll to position [179, 0]
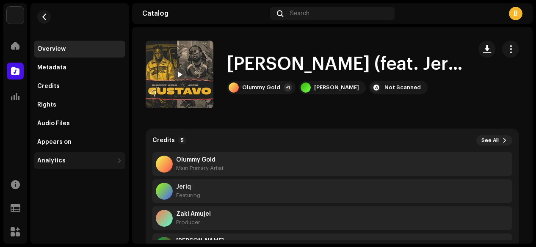
click at [91, 165] on div "Analytics" at bounding box center [79, 160] width 91 height 17
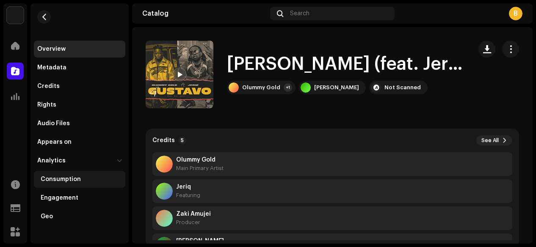
click at [85, 182] on div "Consumption" at bounding box center [81, 179] width 81 height 7
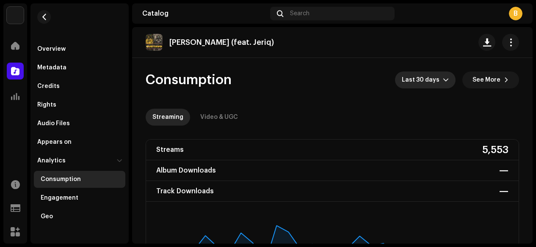
click at [443, 81] on icon "dropdown trigger" at bounding box center [446, 80] width 6 height 6
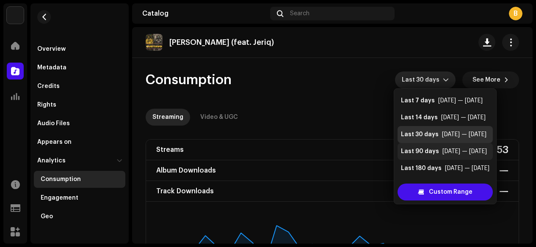
click at [429, 154] on div "Last 90 days" at bounding box center [420, 151] width 38 height 8
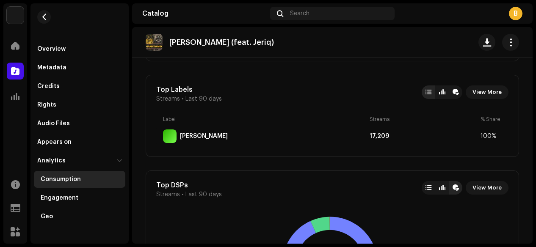
scroll to position [492, 0]
click at [482, 188] on span "View More" at bounding box center [487, 187] width 29 height 17
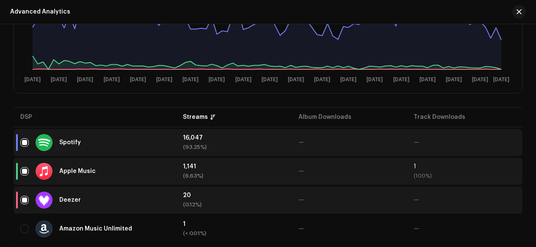
scroll to position [237, 0]
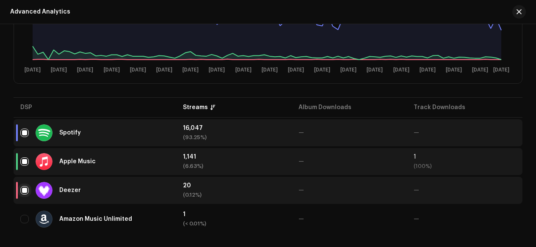
click at [25, 192] on input "checkbox" at bounding box center [24, 190] width 8 height 8
checkbox input "false"
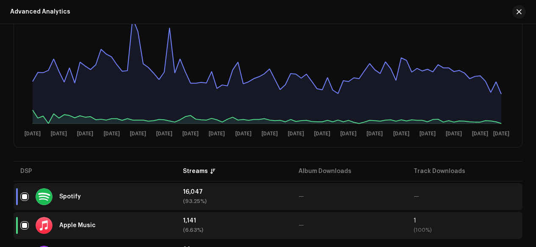
scroll to position [170, 0]
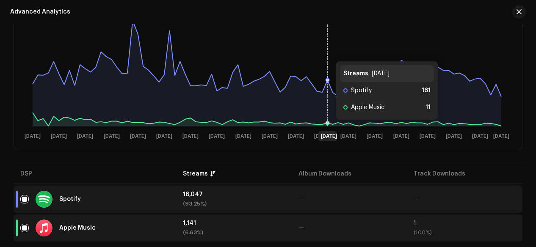
click at [328, 52] on rect at bounding box center [267, 76] width 486 height 136
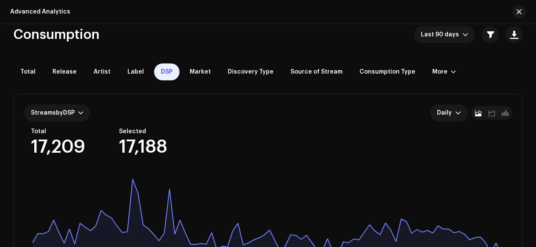
scroll to position [0, 0]
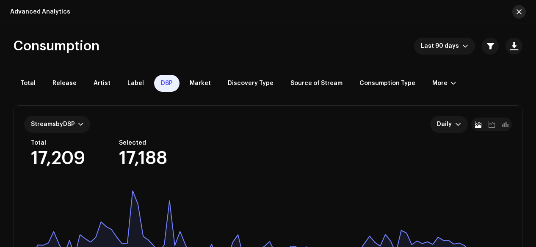
click at [519, 11] on span "button" at bounding box center [519, 11] width 5 height 7
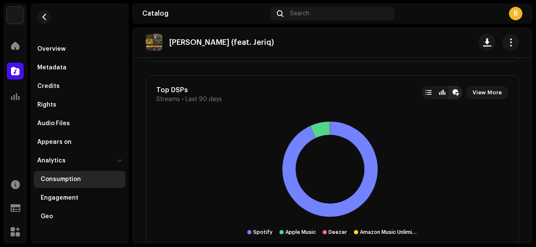
scroll to position [587, 0]
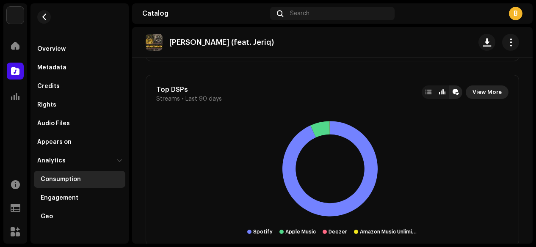
click at [482, 91] on span "View More" at bounding box center [487, 92] width 29 height 17
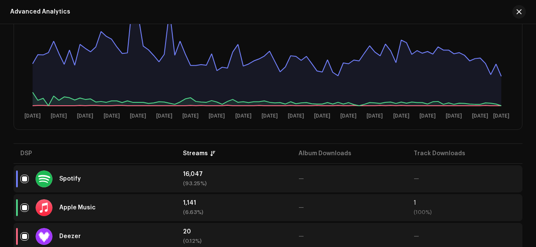
scroll to position [237, 0]
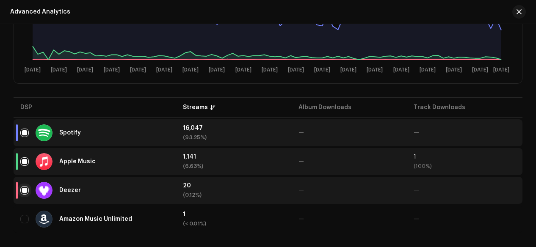
click at [25, 191] on input "checkbox" at bounding box center [24, 190] width 8 height 8
checkbox input "false"
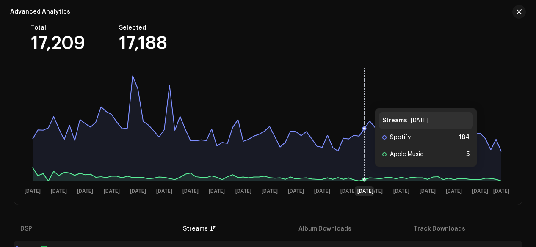
scroll to position [115, 0]
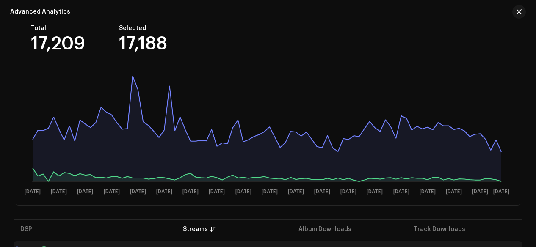
click at [412, 62] on div "Streams by DSP Daily Total 17,209 Selected 17,188 8 Jul 13 Jul 18 Jul 23 Jul 28…" at bounding box center [268, 98] width 508 height 214
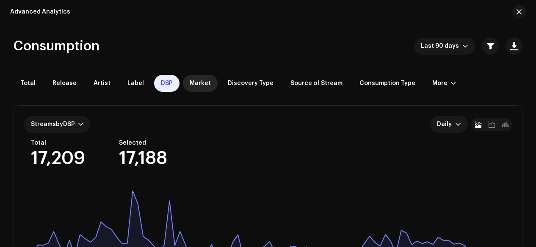
click at [196, 86] on span "Market" at bounding box center [200, 83] width 21 height 7
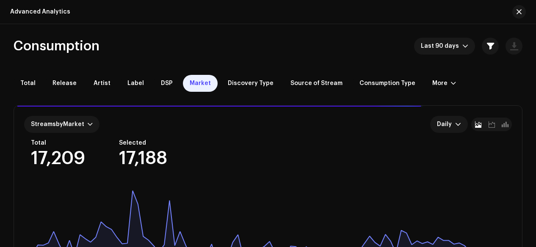
click at [269, 157] on div "Total 17,209 Selected 17,188" at bounding box center [271, 154] width 481 height 28
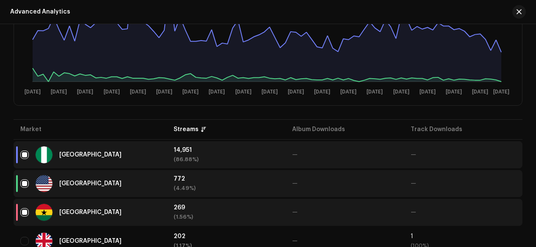
scroll to position [217, 0]
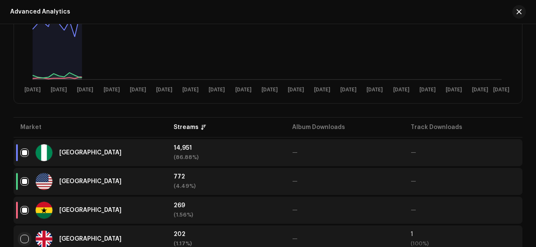
click at [20, 239] on input "checkbox" at bounding box center [24, 239] width 8 height 8
checkbox input "true"
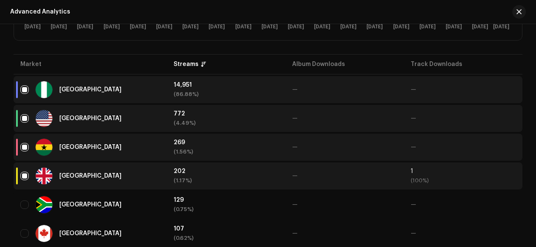
scroll to position [280, 0]
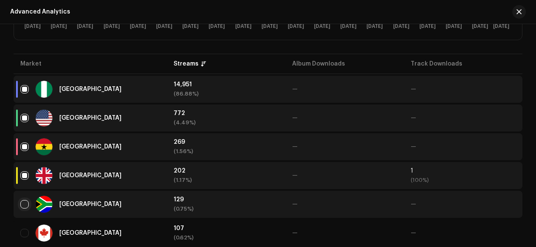
click at [26, 205] on input "Row Unselected" at bounding box center [24, 204] width 8 height 8
checkbox input "true"
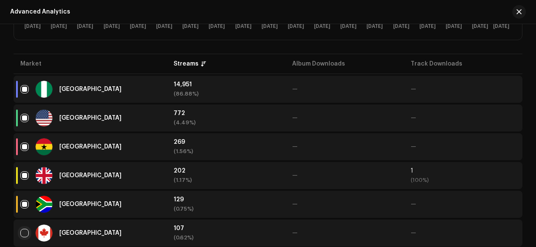
click at [26, 232] on input "Row Unselected" at bounding box center [24, 233] width 8 height 8
checkbox input "true"
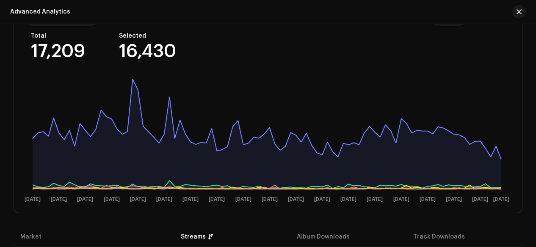
scroll to position [0, 0]
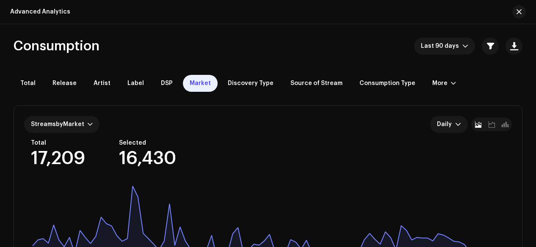
click at [292, 127] on div "Streams by Market Daily" at bounding box center [268, 124] width 488 height 17
click at [161, 83] on span "DSP" at bounding box center [167, 83] width 12 height 7
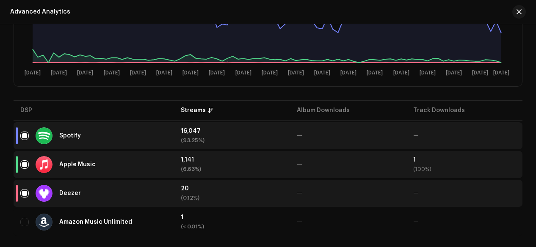
scroll to position [235, 0]
click at [26, 193] on input "checkbox" at bounding box center [24, 192] width 8 height 8
checkbox input "false"
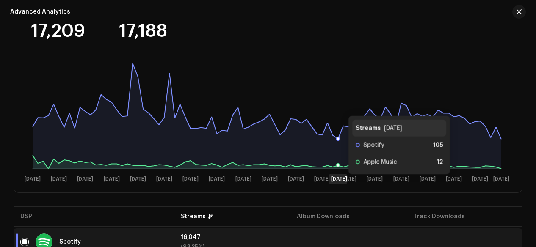
scroll to position [0, 0]
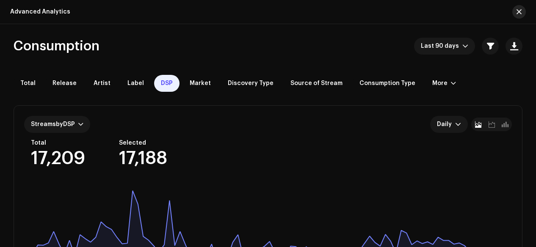
click at [518, 17] on button "button" at bounding box center [519, 12] width 14 height 14
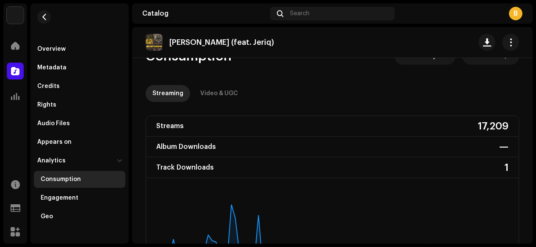
scroll to position [6, 0]
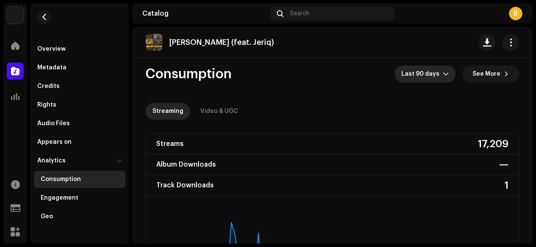
click at [443, 72] on icon "dropdown trigger" at bounding box center [446, 74] width 6 height 6
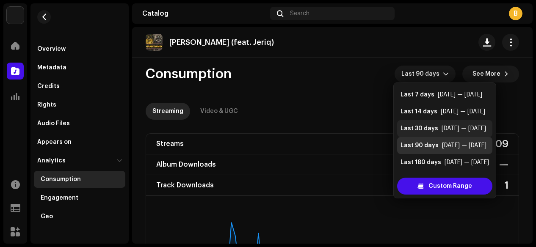
click at [446, 127] on div "[DATE] — [DATE]" at bounding box center [464, 129] width 44 height 8
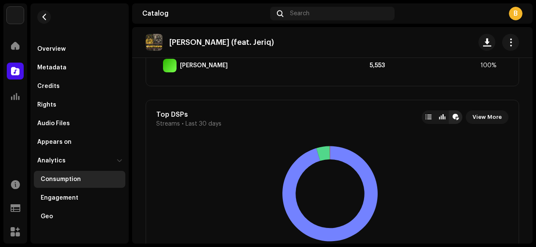
scroll to position [543, 0]
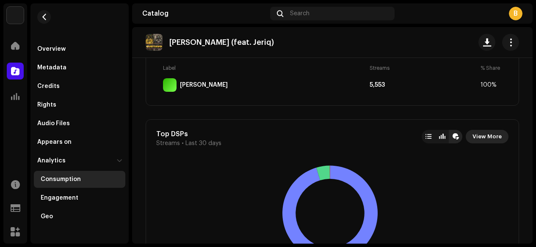
click at [484, 136] on span "View More" at bounding box center [487, 136] width 29 height 17
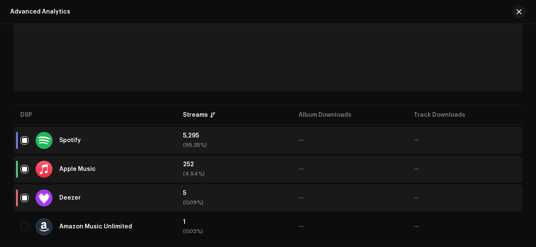
scroll to position [234, 0]
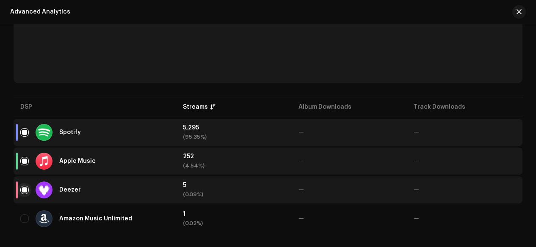
click at [25, 189] on input "checkbox" at bounding box center [24, 190] width 8 height 8
checkbox input "false"
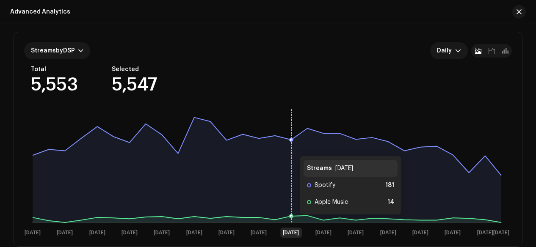
scroll to position [54, 0]
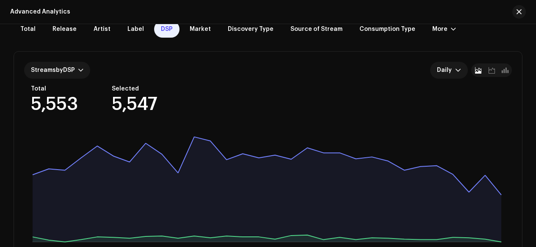
click at [269, 77] on div "Streams by DSP Daily" at bounding box center [268, 70] width 488 height 17
click at [190, 31] on span "Market" at bounding box center [200, 29] width 21 height 7
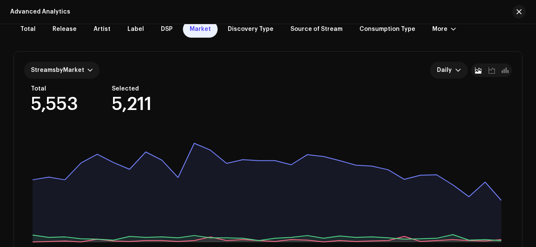
click at [242, 118] on div "Streams by Market Daily Total 5,553 Selected 5,211 6 Sep 8 Sep 10 Sep 12 Sep 14…" at bounding box center [268, 159] width 508 height 214
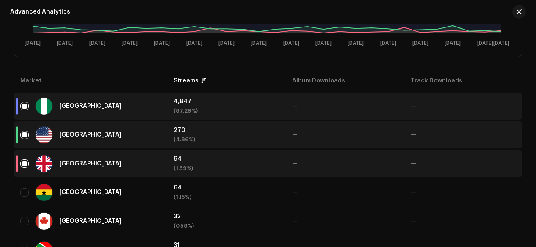
scroll to position [264, 0]
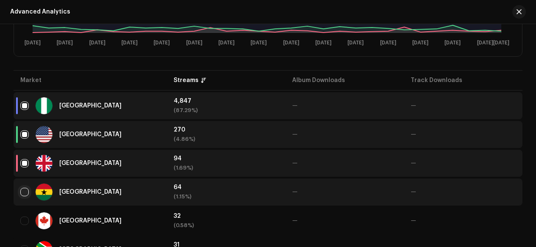
click at [26, 190] on input "checkbox" at bounding box center [24, 192] width 8 height 8
checkbox input "true"
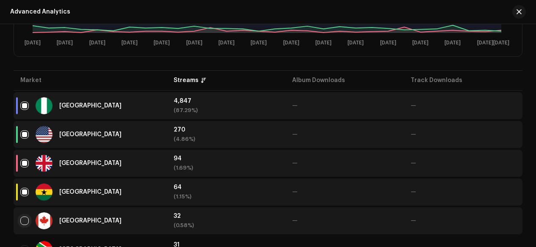
click at [22, 221] on input "Row Unselected" at bounding box center [24, 221] width 8 height 8
checkbox input "true"
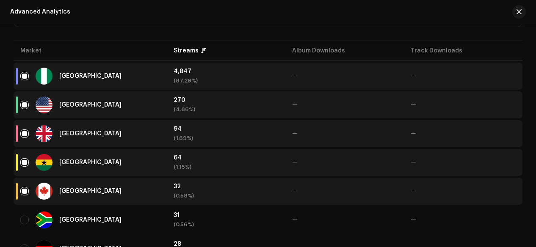
scroll to position [295, 0]
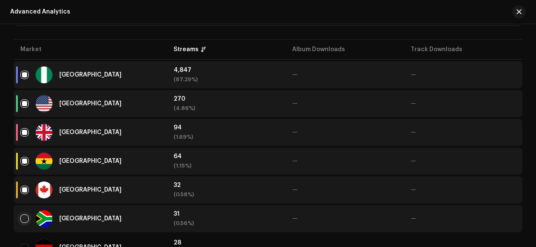
click at [23, 217] on input "Row Unselected" at bounding box center [24, 219] width 8 height 8
checkbox input "true"
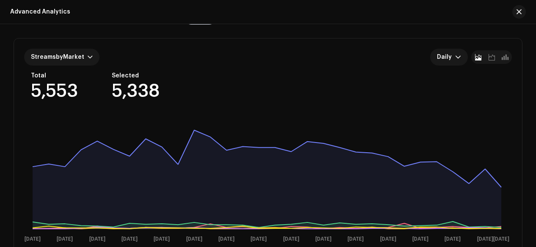
scroll to position [0, 0]
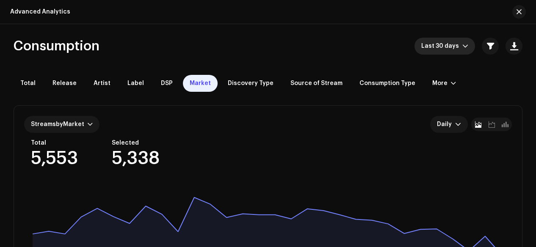
click at [448, 44] on span "Last 30 days" at bounding box center [441, 46] width 41 height 17
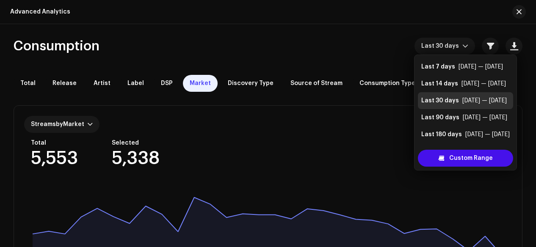
click at [372, 99] on div "Streams by Market Daily Total 5,553 Selected 5,338 6 Sep 8 Sep 10 Sep 12 Sep 14…" at bounding box center [268, 212] width 509 height 241
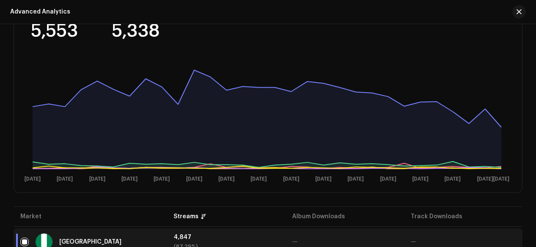
scroll to position [140, 0]
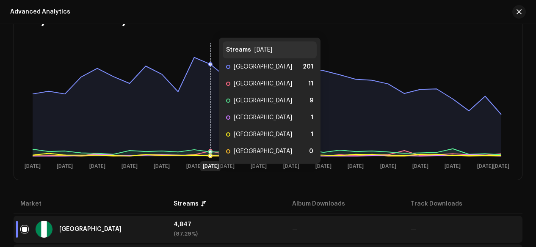
drag, startPoint x: 215, startPoint y: 144, endPoint x: 210, endPoint y: 155, distance: 12.1
click at [211, 155] on icon at bounding box center [211, 99] width 0 height 114
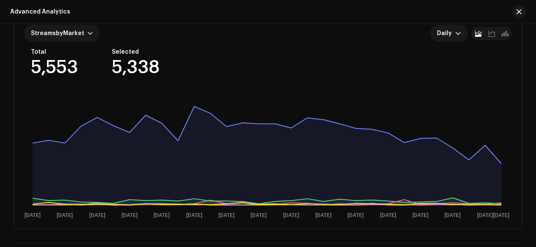
scroll to position [0, 0]
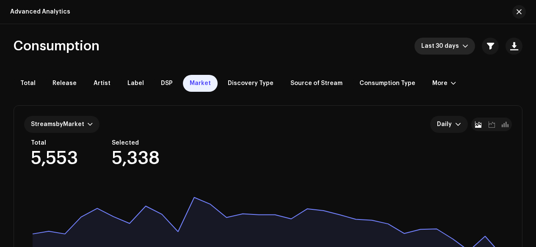
click at [465, 47] on icon "dropdown trigger" at bounding box center [465, 46] width 6 height 6
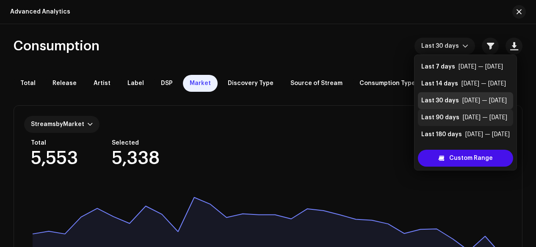
click at [451, 119] on div "Last 90 days" at bounding box center [440, 117] width 38 height 8
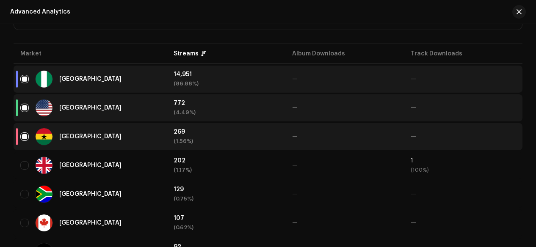
scroll to position [291, 0]
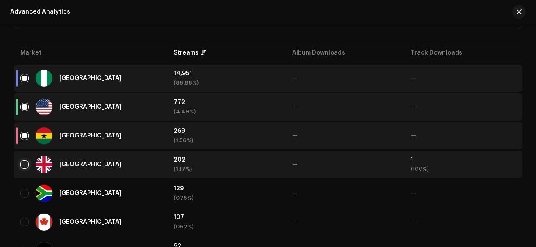
click at [26, 163] on input "checkbox" at bounding box center [24, 164] width 8 height 8
checkbox input "true"
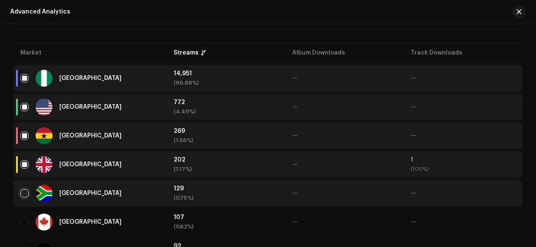
click at [25, 194] on input "Row Unselected" at bounding box center [24, 193] width 8 height 8
checkbox input "true"
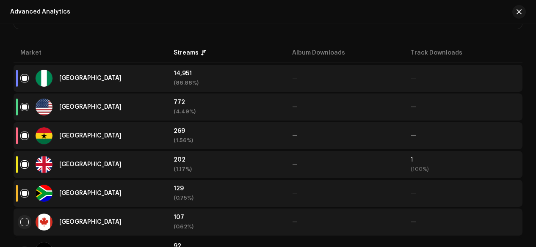
click at [23, 221] on input "Row Unselected" at bounding box center [24, 222] width 8 height 8
checkbox input "true"
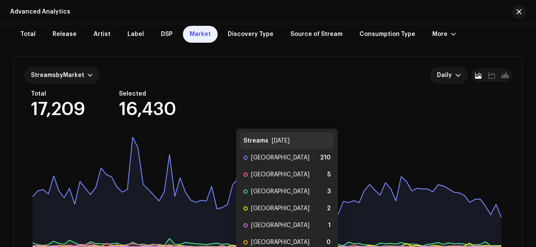
scroll to position [49, 0]
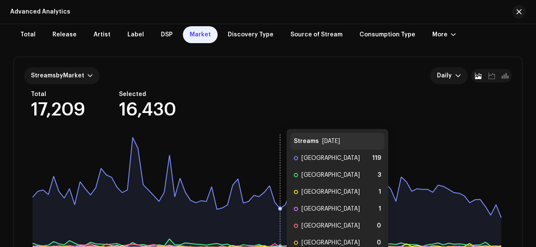
click at [278, 239] on icon at bounding box center [267, 193] width 469 height 110
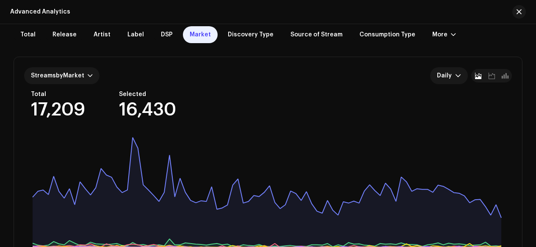
click at [298, 130] on rect at bounding box center [267, 197] width 486 height 136
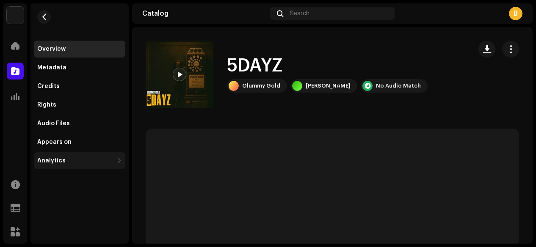
click at [67, 161] on div "Analytics" at bounding box center [75, 161] width 76 height 7
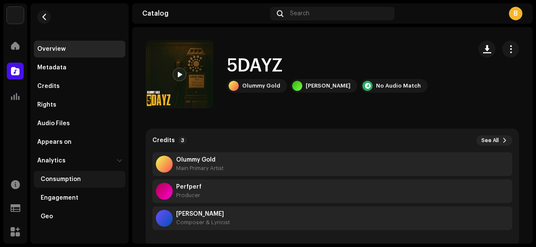
click at [73, 179] on div "Consumption" at bounding box center [61, 179] width 40 height 7
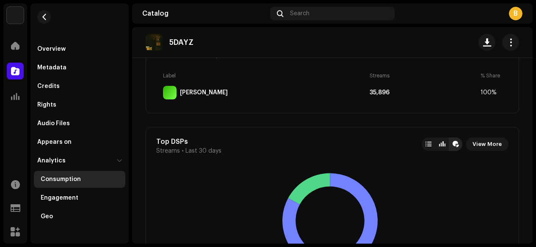
scroll to position [536, 0]
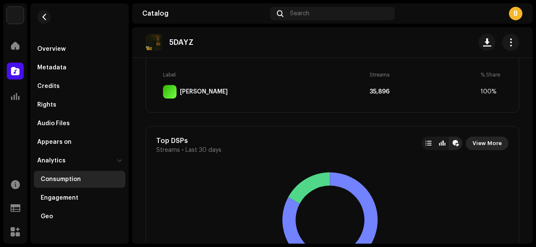
click at [483, 139] on span "View More" at bounding box center [487, 143] width 29 height 17
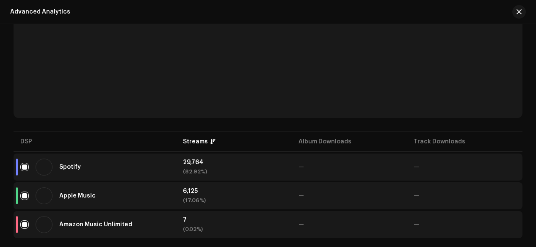
scroll to position [205, 0]
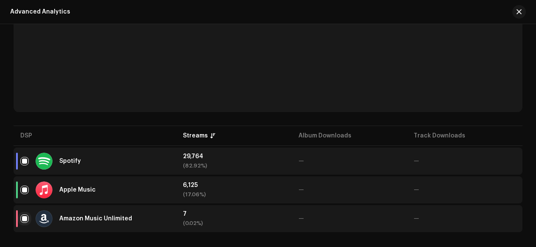
click at [24, 218] on input "checkbox" at bounding box center [24, 219] width 8 height 8
checkbox input "false"
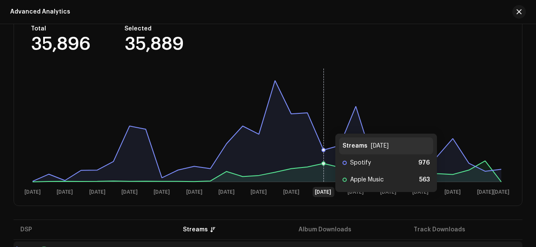
scroll to position [116, 0]
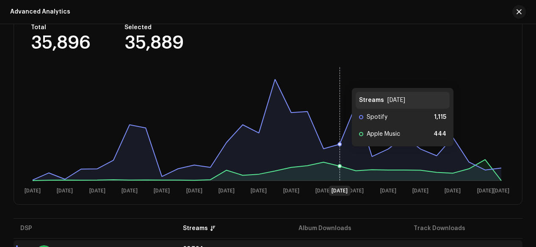
click at [343, 79] on rect at bounding box center [267, 130] width 486 height 136
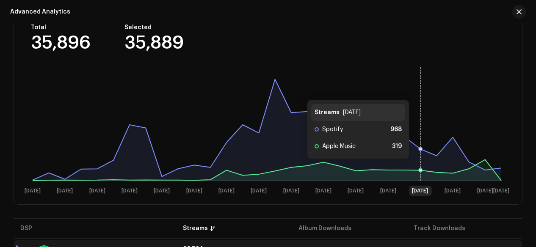
scroll to position [0, 0]
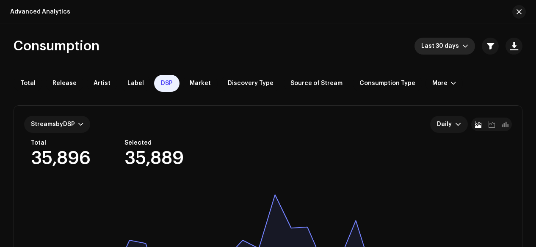
click at [462, 49] on icon "dropdown trigger" at bounding box center [465, 46] width 6 height 6
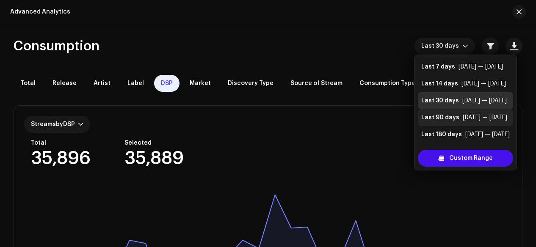
click at [458, 118] on div "Last 90 days Jul 8 — Oct 5" at bounding box center [465, 117] width 89 height 8
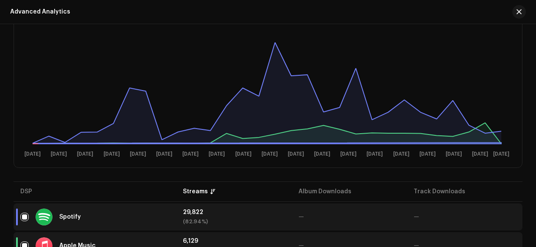
scroll to position [208, 0]
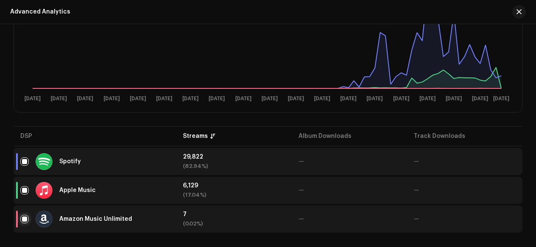
click at [26, 218] on input "checkbox" at bounding box center [24, 219] width 8 height 8
checkbox input "false"
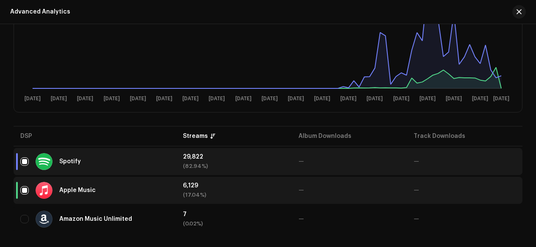
scroll to position [160, 0]
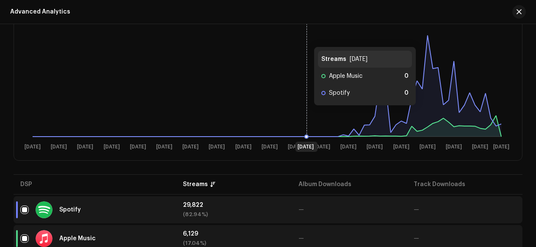
click at [305, 113] on rect at bounding box center [267, 86] width 486 height 136
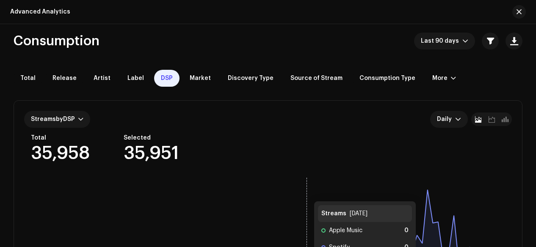
scroll to position [0, 0]
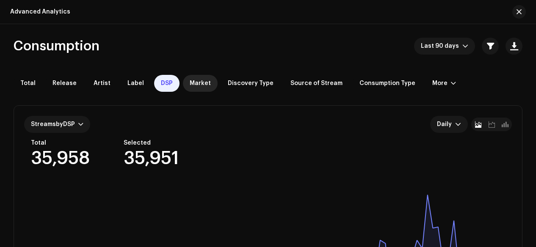
click at [196, 79] on div "Market" at bounding box center [200, 83] width 35 height 17
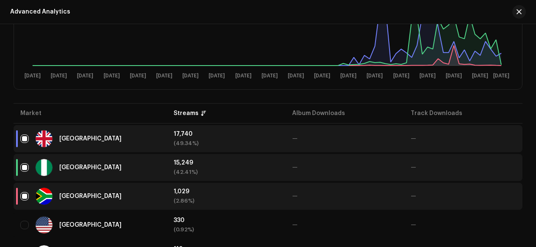
scroll to position [233, 0]
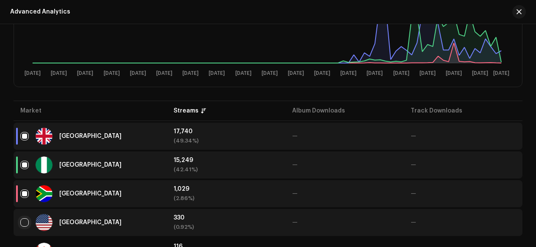
click at [25, 220] on input "checkbox" at bounding box center [24, 223] width 8 height 8
checkbox input "true"
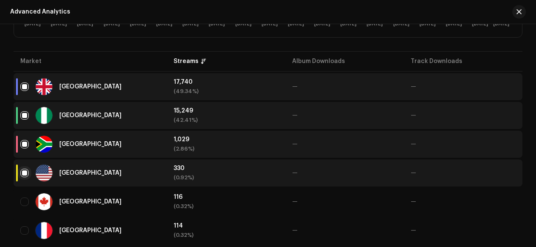
scroll to position [284, 0]
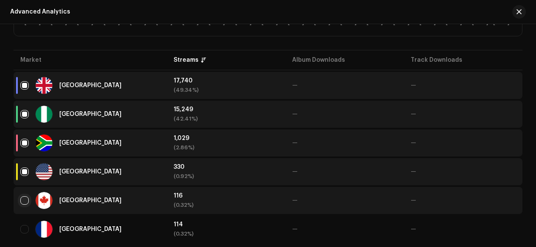
click at [25, 199] on input "Row Unselected" at bounding box center [24, 200] width 8 height 8
checkbox input "true"
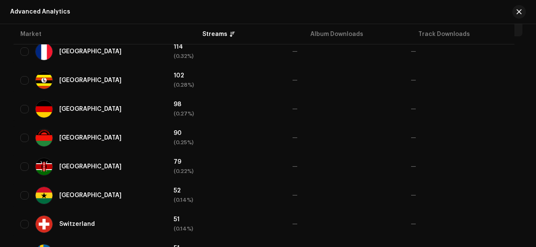
scroll to position [465, 0]
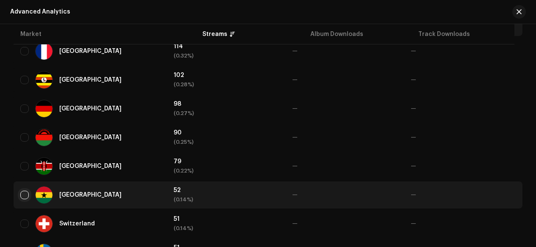
click at [24, 194] on input "Row Unselected" at bounding box center [24, 195] width 8 height 8
checkbox input "true"
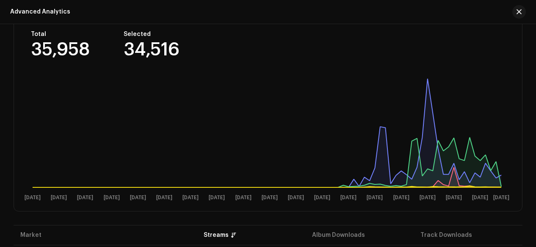
scroll to position [122, 0]
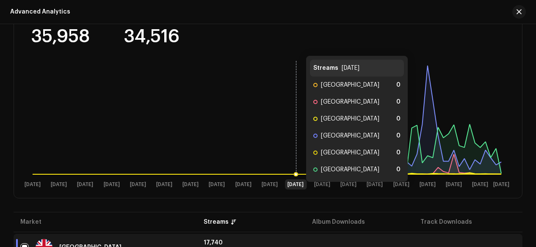
click at [297, 113] on rect at bounding box center [267, 124] width 486 height 136
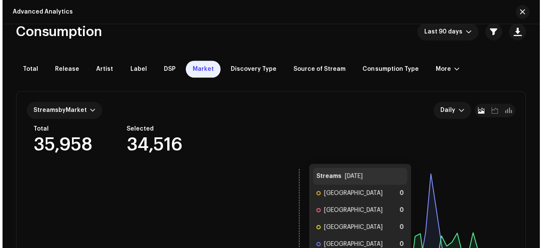
scroll to position [3, 0]
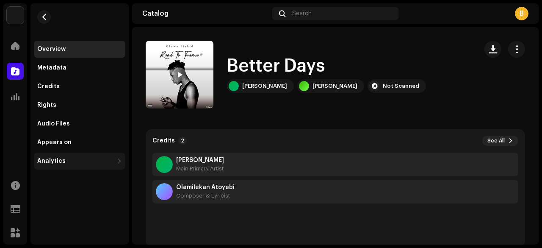
click at [64, 163] on div "Analytics" at bounding box center [75, 161] width 76 height 7
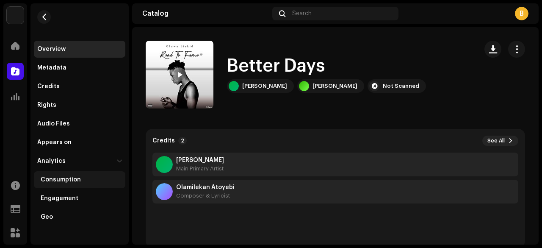
click at [70, 184] on div "Consumption" at bounding box center [79, 179] width 91 height 17
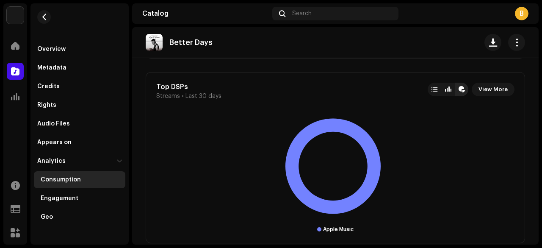
scroll to position [593, 0]
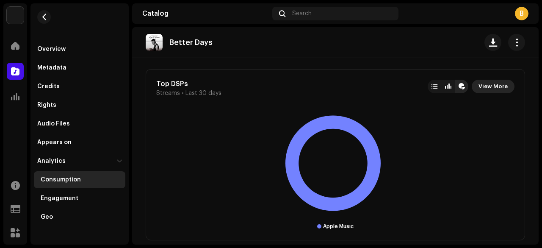
click at [490, 83] on span "View More" at bounding box center [493, 86] width 29 height 17
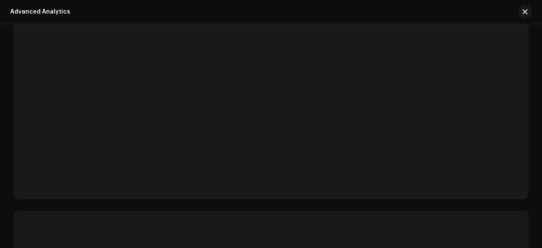
scroll to position [120, 0]
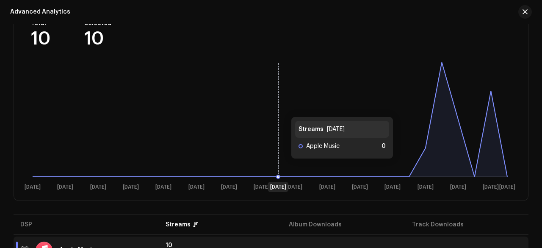
click at [283, 108] on rect at bounding box center [270, 126] width 492 height 136
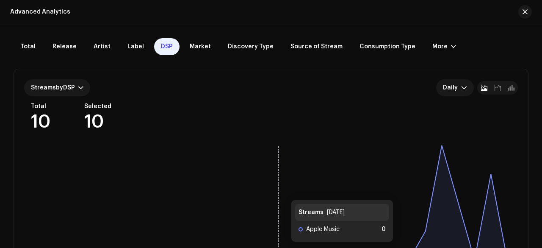
scroll to position [0, 0]
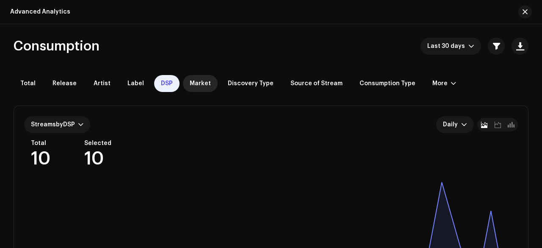
click at [202, 77] on div "Market" at bounding box center [200, 83] width 35 height 17
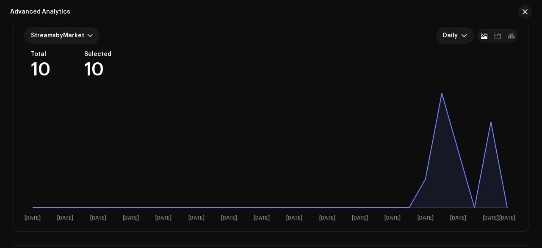
scroll to position [150, 0]
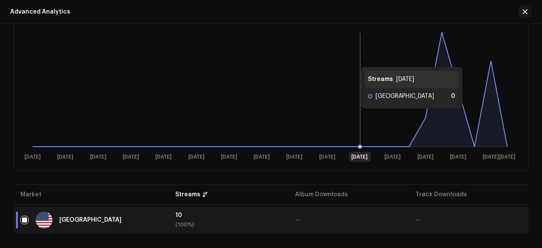
click at [352, 116] on rect at bounding box center [270, 96] width 492 height 136
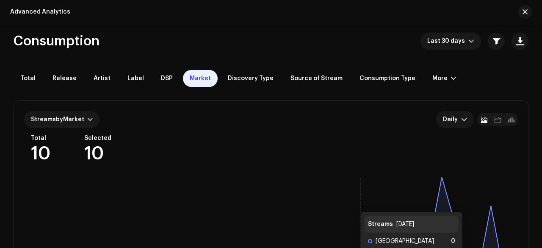
scroll to position [0, 0]
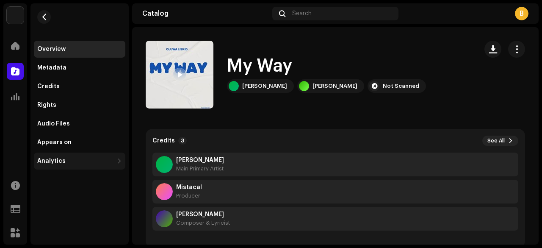
click at [70, 161] on div "Analytics" at bounding box center [75, 161] width 76 height 7
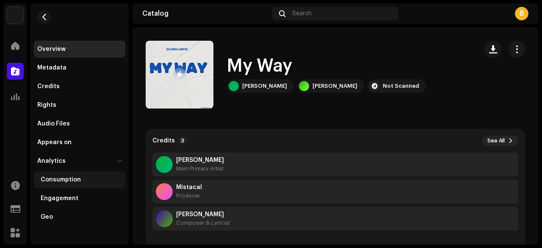
click at [71, 177] on div "Consumption" at bounding box center [61, 179] width 40 height 7
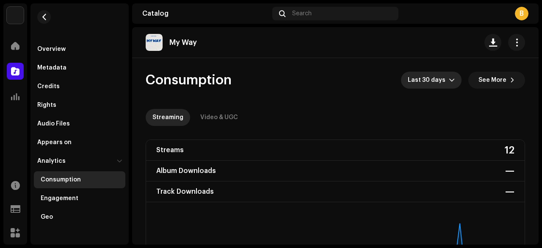
click at [449, 80] on icon "dropdown trigger" at bounding box center [452, 80] width 6 height 6
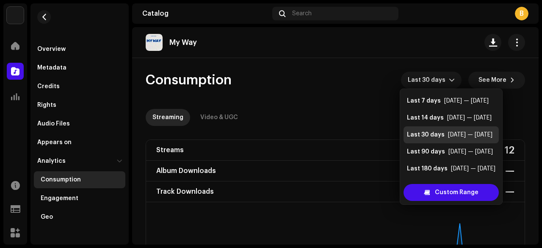
click at [350, 104] on re-o-consumption-dashboard-header "Consumption Last 30 days See More Streaming Video & UGC" at bounding box center [335, 95] width 379 height 75
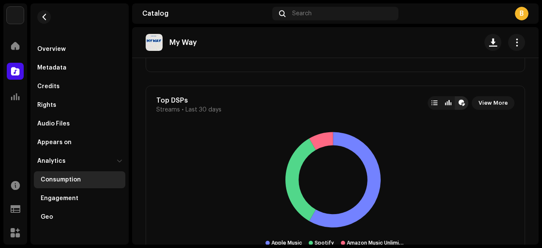
scroll to position [576, 0]
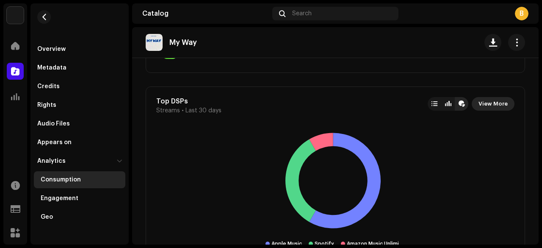
click at [487, 104] on span "View More" at bounding box center [493, 103] width 29 height 17
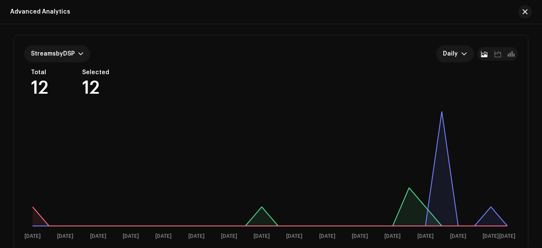
scroll to position [72, 0]
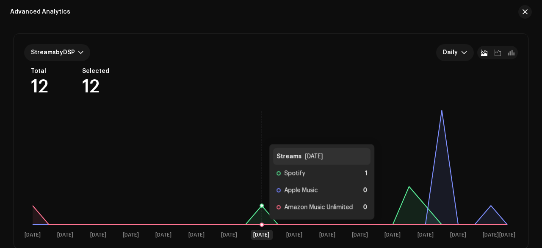
click at [260, 135] on rect at bounding box center [270, 174] width 492 height 136
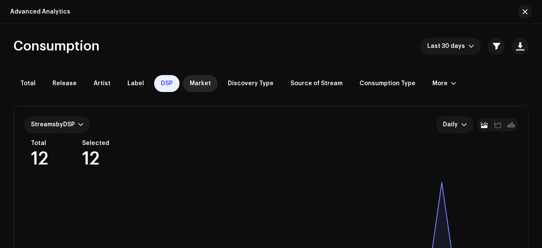
click at [190, 81] on span "Market" at bounding box center [200, 83] width 21 height 7
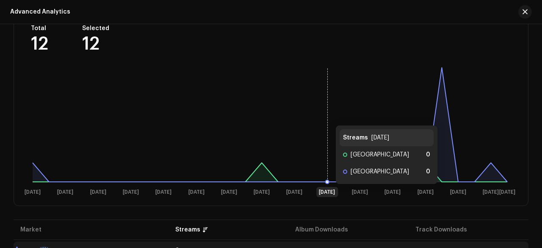
scroll to position [179, 0]
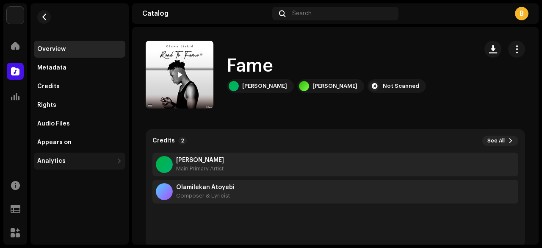
click at [117, 161] on div at bounding box center [119, 161] width 5 height 7
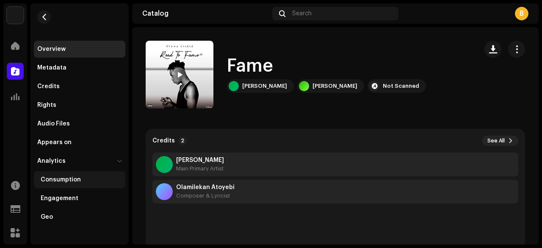
click at [109, 178] on div "Consumption" at bounding box center [81, 179] width 81 height 7
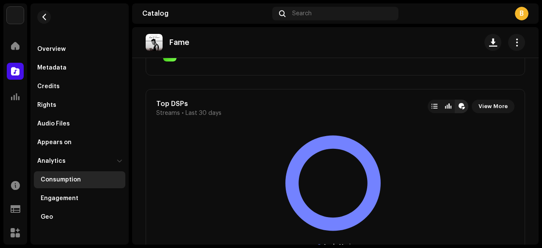
scroll to position [574, 0]
click at [495, 104] on span "View More" at bounding box center [493, 105] width 29 height 17
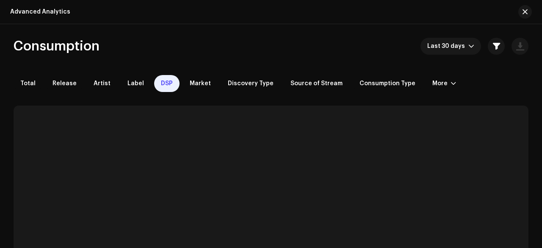
scroll to position [147, 0]
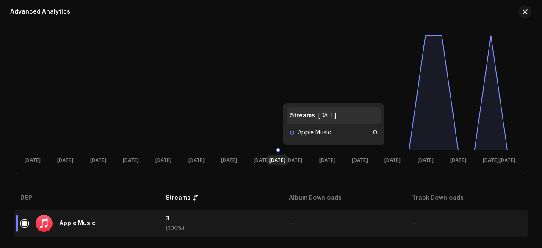
click at [274, 94] on rect at bounding box center [270, 99] width 492 height 136
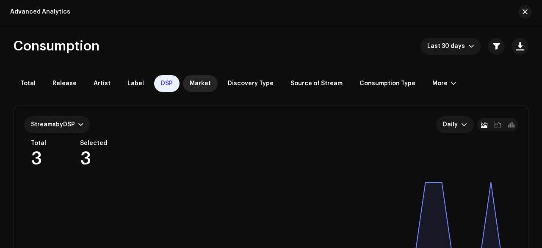
click at [200, 78] on div "Market" at bounding box center [200, 83] width 35 height 17
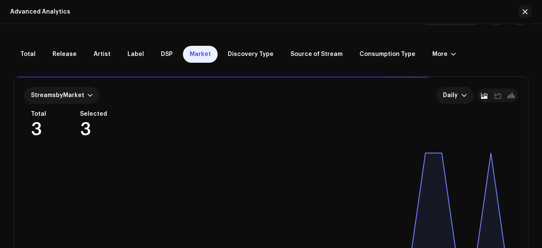
scroll to position [21, 0]
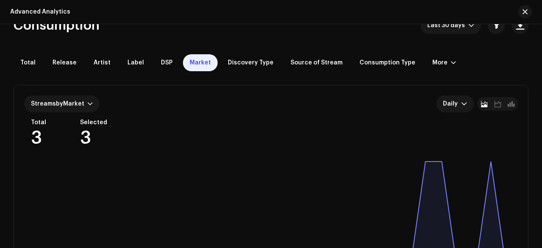
click at [266, 156] on div "Streams by Market Daily Total 3 Selected 3 [DATE] [DATE] Sep [DATE] Sep [DATE] …" at bounding box center [271, 192] width 514 height 214
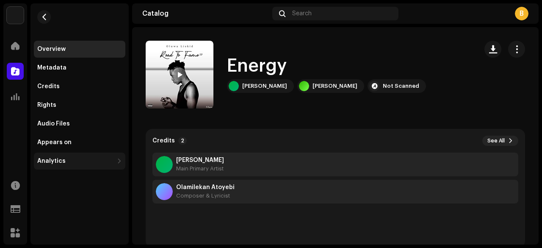
click at [69, 166] on div "Analytics" at bounding box center [79, 160] width 91 height 17
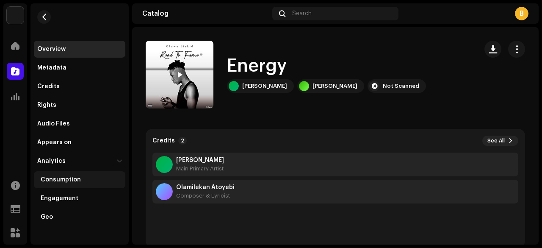
click at [69, 182] on div "Consumption" at bounding box center [61, 179] width 40 height 7
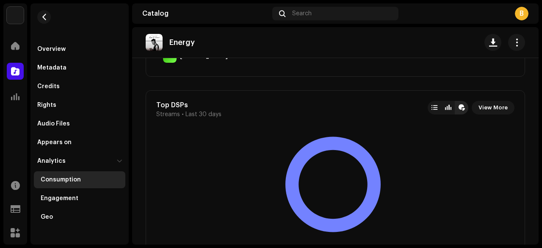
scroll to position [573, 0]
click at [493, 105] on span "View More" at bounding box center [493, 107] width 29 height 17
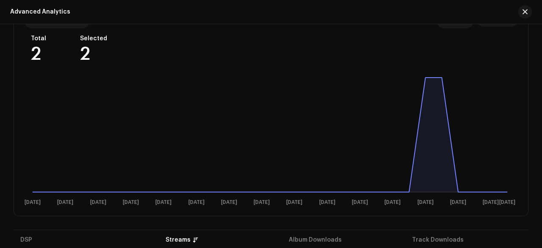
scroll to position [104, 0]
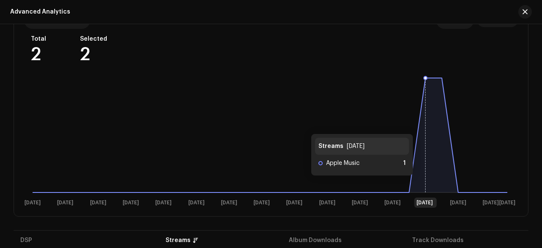
click at [421, 125] on icon at bounding box center [270, 135] width 475 height 114
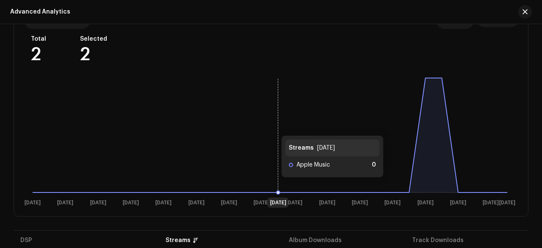
click at [273, 127] on rect at bounding box center [270, 142] width 492 height 136
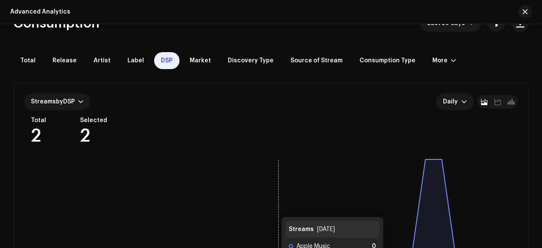
scroll to position [0, 0]
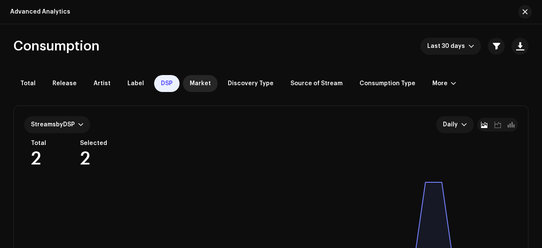
click at [196, 83] on span "Market" at bounding box center [200, 83] width 21 height 7
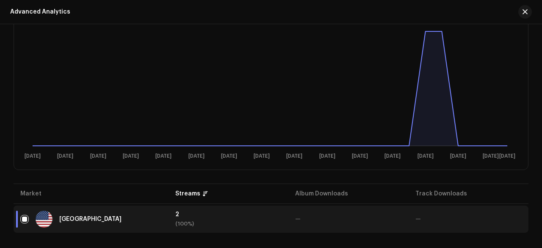
scroll to position [150, 0]
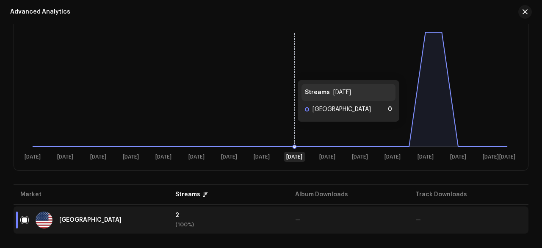
click at [289, 72] on rect at bounding box center [270, 96] width 492 height 136
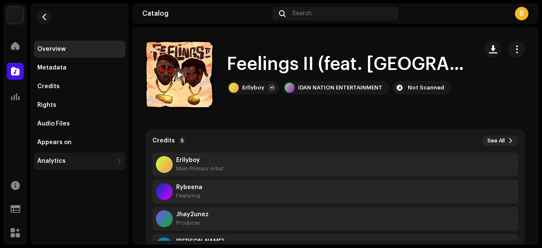
click at [99, 156] on div "Analytics" at bounding box center [79, 160] width 91 height 17
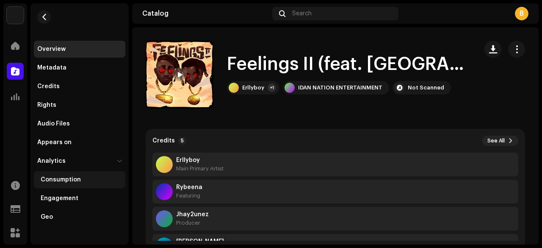
click at [91, 179] on div "Consumption" at bounding box center [81, 179] width 81 height 7
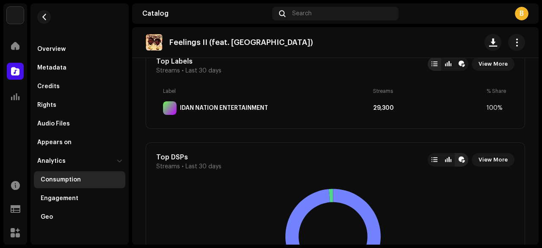
scroll to position [520, 0]
click at [487, 157] on span "View More" at bounding box center [493, 159] width 29 height 17
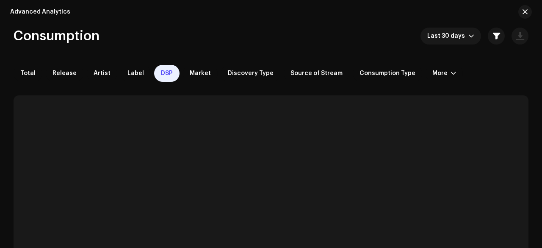
scroll to position [8, 0]
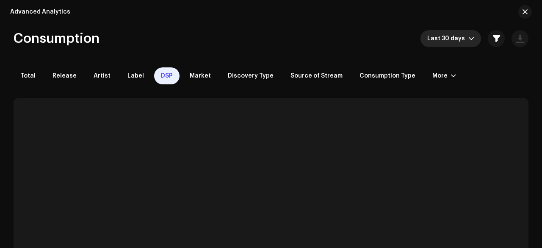
click at [446, 37] on span "Last 30 days" at bounding box center [447, 38] width 41 height 17
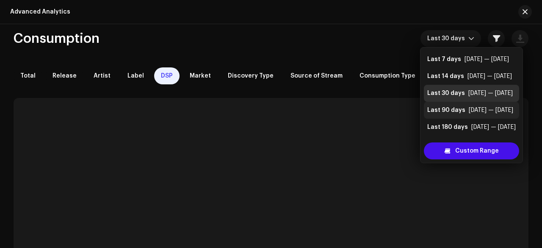
click at [454, 106] on div "Last 90 days" at bounding box center [446, 110] width 38 height 8
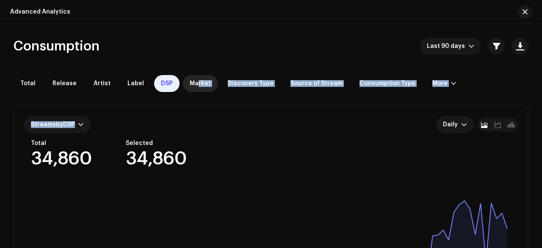
drag, startPoint x: 251, startPoint y: 122, endPoint x: 192, endPoint y: 82, distance: 71.5
click at [192, 82] on div "Consumption Last 90 days Total Release Artist Label DSP Market Discovery Type S…" at bounding box center [271, 247] width 542 height 418
click at [192, 82] on span "Market" at bounding box center [200, 83] width 21 height 7
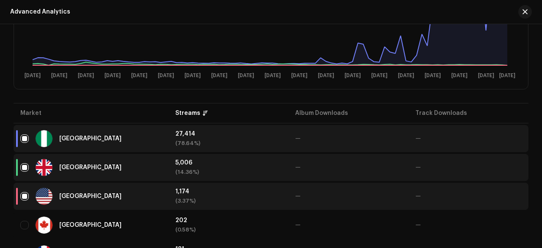
scroll to position [232, 0]
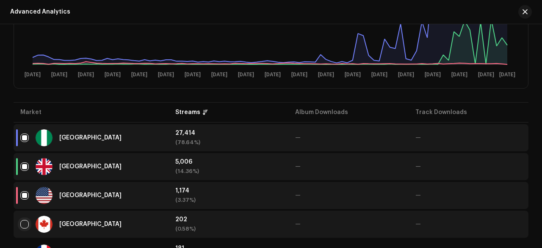
click at [24, 222] on input "checkbox" at bounding box center [24, 224] width 8 height 8
checkbox input "true"
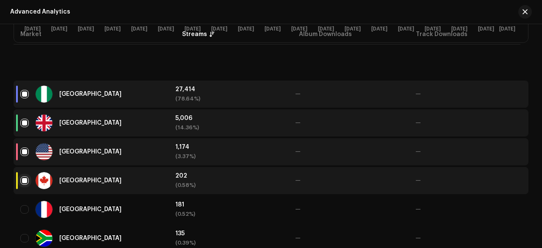
scroll to position [325, 0]
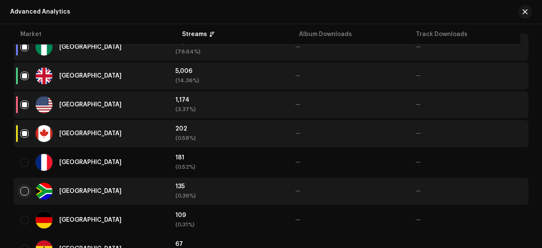
click at [25, 188] on input "Row Unselected" at bounding box center [24, 191] width 8 height 8
checkbox input "true"
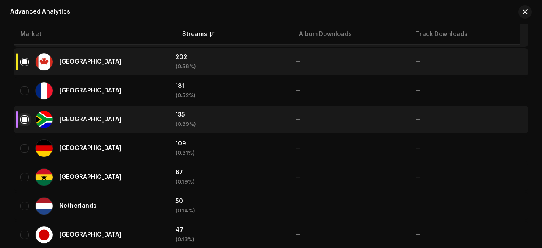
scroll to position [397, 0]
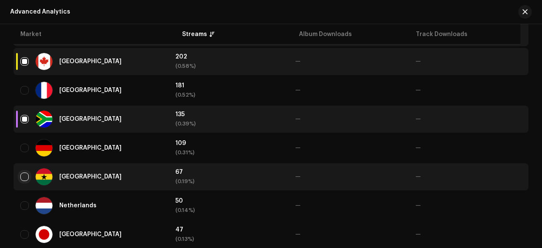
click at [24, 177] on input "Row Unselected" at bounding box center [24, 176] width 8 height 8
checkbox input "true"
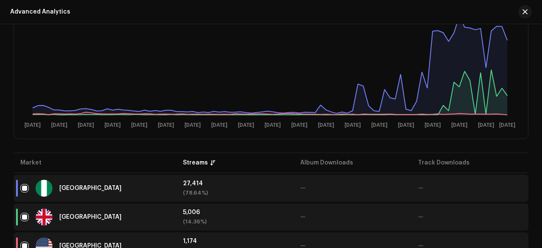
scroll to position [174, 0]
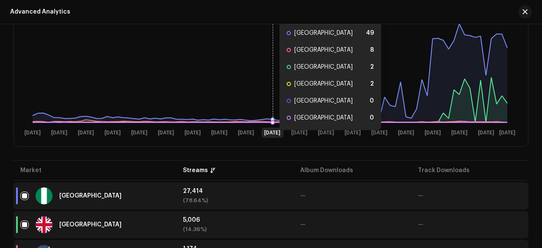
click at [271, 81] on rect at bounding box center [270, 72] width 492 height 136
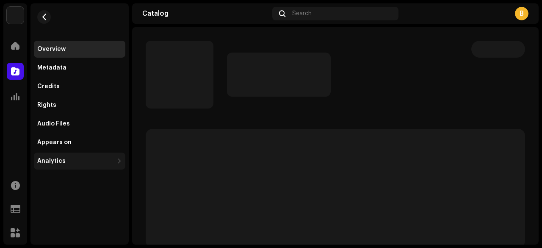
click at [64, 160] on div "Analytics" at bounding box center [75, 161] width 76 height 7
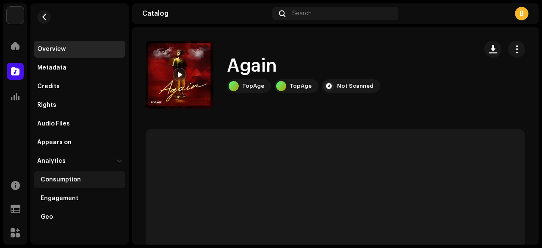
click at [70, 183] on div "Consumption" at bounding box center [61, 179] width 40 height 7
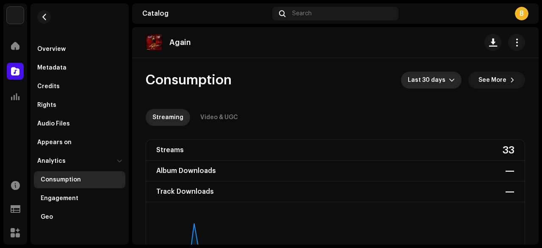
click at [435, 78] on span "Last 30 days" at bounding box center [428, 80] width 41 height 17
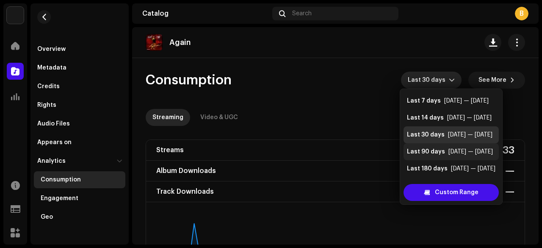
click at [423, 149] on div "Last 90 days" at bounding box center [426, 151] width 38 height 8
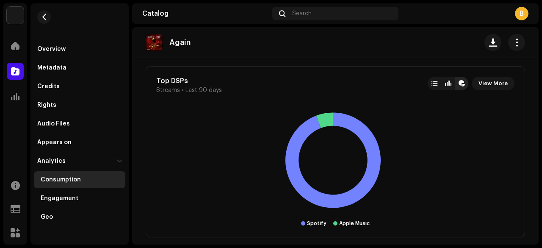
scroll to position [772, 0]
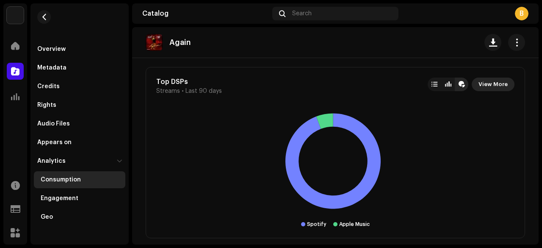
click at [491, 80] on span "View More" at bounding box center [493, 84] width 29 height 17
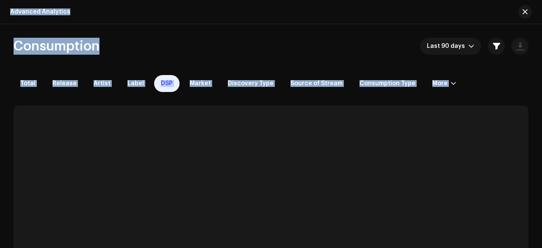
drag, startPoint x: 255, startPoint y: 155, endPoint x: 165, endPoint y: -32, distance: 207.4
click at [165, 0] on html "[PERSON_NAME] Distro Home Catalog Analytics Resources Support Forms Marketplace…" at bounding box center [271, 124] width 542 height 248
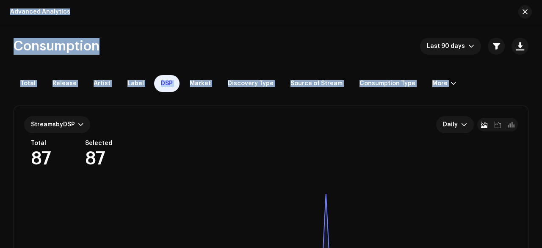
click at [264, 131] on div "Streams by DSP Daily" at bounding box center [271, 124] width 494 height 17
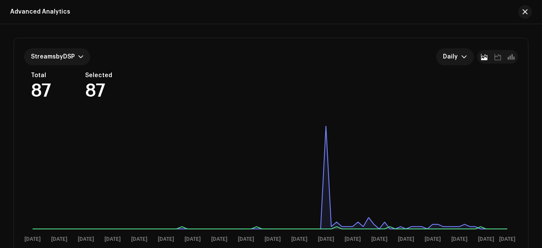
scroll to position [68, 0]
click at [336, 80] on div "Total 87 Selected 87" at bounding box center [274, 86] width 487 height 28
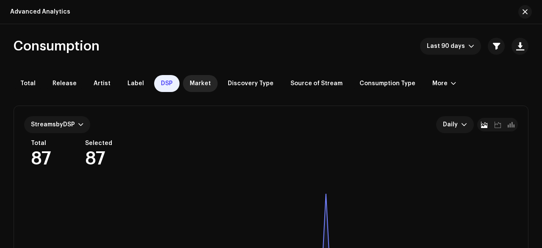
click at [193, 81] on span "Market" at bounding box center [200, 83] width 21 height 7
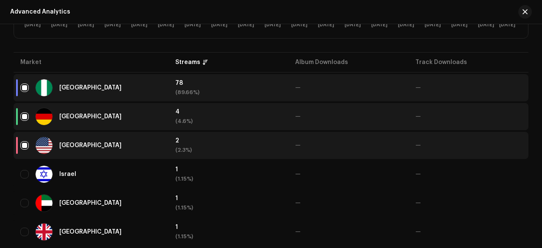
scroll to position [283, 0]
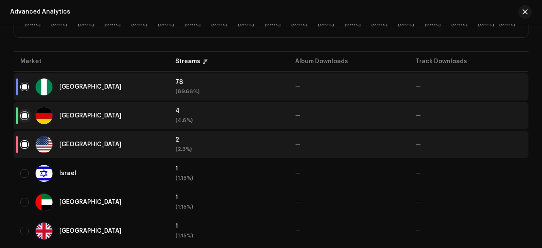
click at [25, 115] on input "checkbox" at bounding box center [24, 115] width 8 height 8
checkbox input "false"
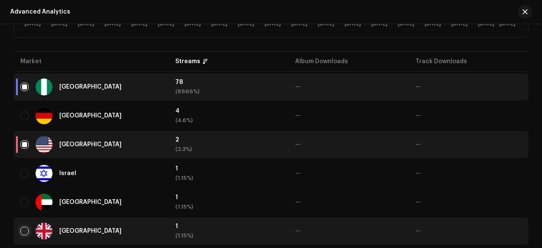
click at [25, 232] on input "Row Unselected" at bounding box center [24, 231] width 8 height 8
checkbox input "true"
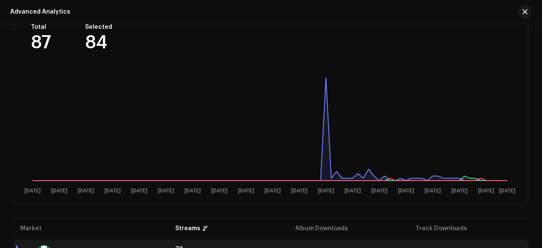
scroll to position [116, 0]
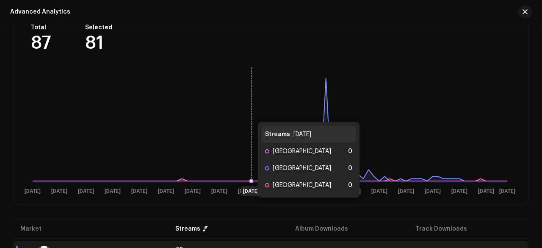
click at [249, 113] on rect at bounding box center [270, 130] width 492 height 136
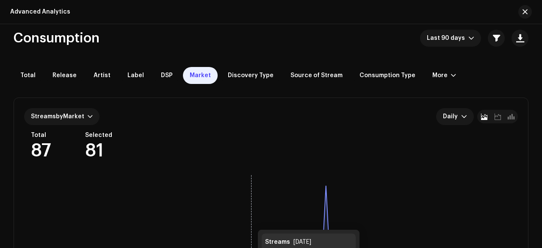
scroll to position [0, 0]
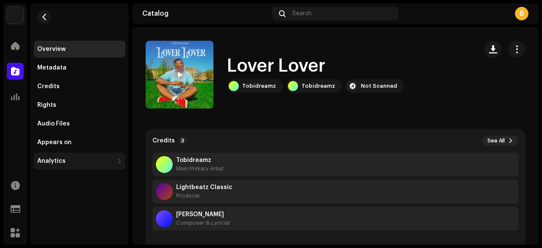
click at [113, 163] on div "Analytics" at bounding box center [75, 161] width 76 height 7
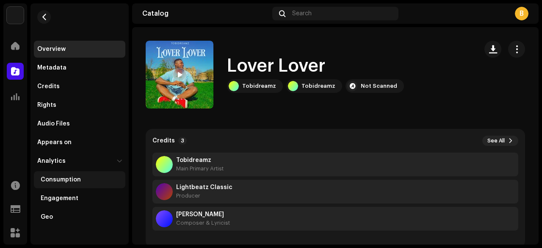
click at [108, 183] on div "Consumption" at bounding box center [79, 179] width 91 height 17
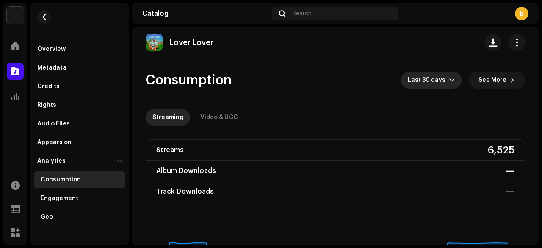
click at [449, 83] on div "dropdown trigger" at bounding box center [452, 80] width 6 height 17
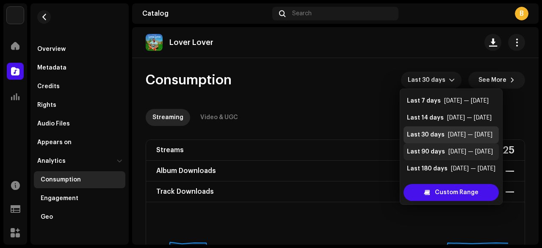
click at [439, 152] on div "Last 90 days" at bounding box center [426, 151] width 38 height 8
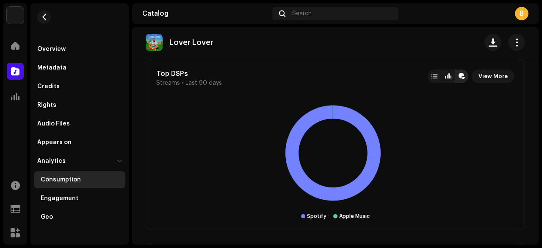
scroll to position [603, 0]
click at [485, 75] on span "View More" at bounding box center [493, 76] width 29 height 17
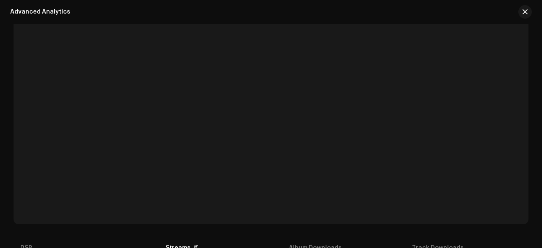
scroll to position [92, 0]
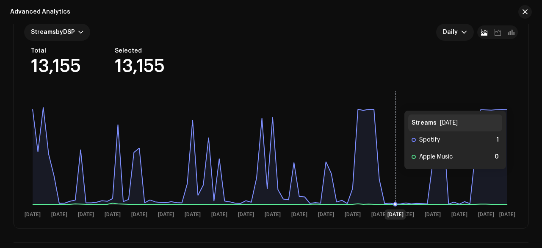
click at [396, 102] on rect at bounding box center [270, 154] width 492 height 136
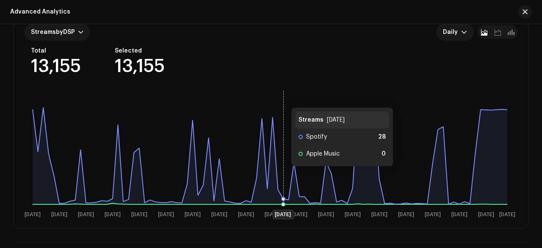
click at [282, 99] on rect at bounding box center [270, 154] width 492 height 136
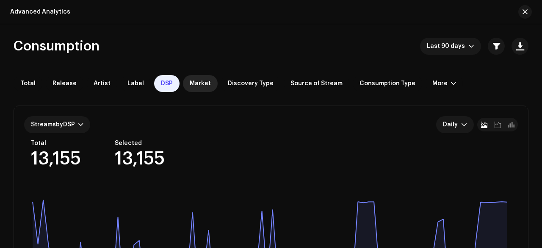
click at [190, 83] on span "Market" at bounding box center [200, 83] width 21 height 7
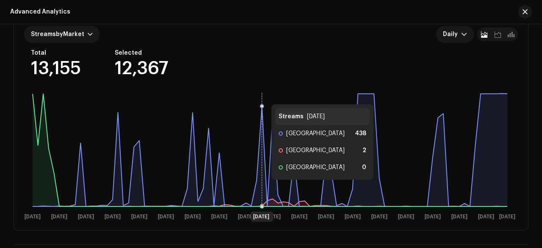
scroll to position [96, 0]
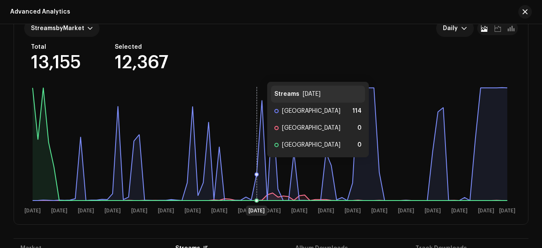
click at [246, 102] on rect at bounding box center [270, 150] width 492 height 136
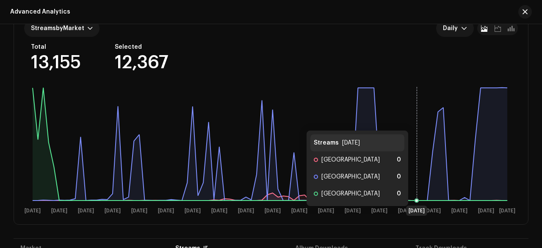
scroll to position [159, 0]
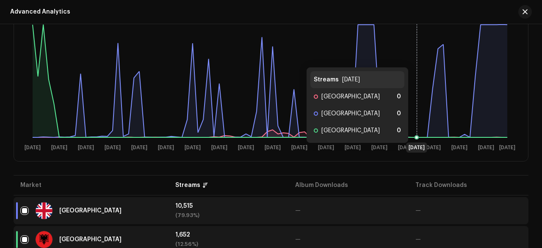
click at [417, 122] on icon at bounding box center [417, 80] width 0 height 114
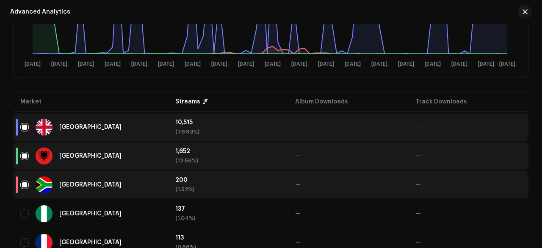
scroll to position [243, 0]
click at [24, 151] on input "checkbox" at bounding box center [24, 155] width 8 height 8
checkbox input "false"
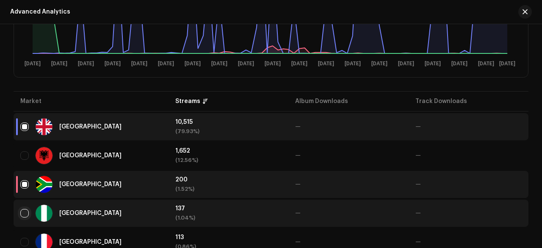
click at [23, 215] on input "Row Unselected" at bounding box center [24, 213] width 8 height 8
checkbox input "true"
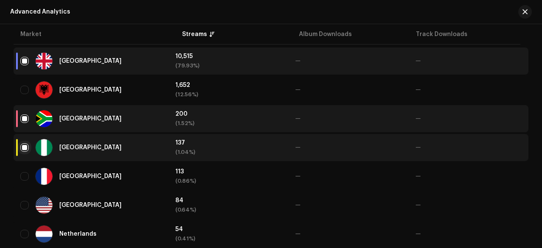
scroll to position [329, 0]
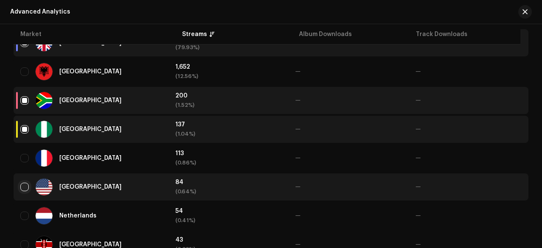
click at [24, 187] on input "Row Unselected" at bounding box center [24, 187] width 8 height 8
checkbox input "true"
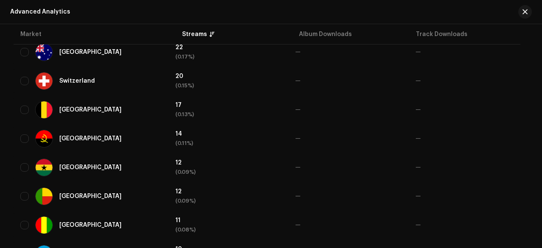
scroll to position [644, 0]
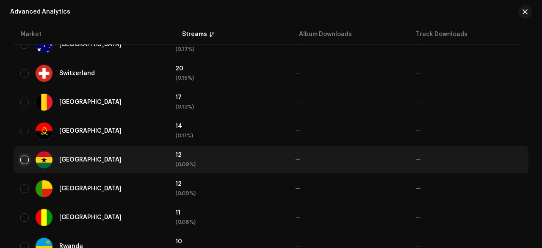
click at [21, 160] on input "Row Unselected" at bounding box center [24, 159] width 8 height 8
checkbox input "true"
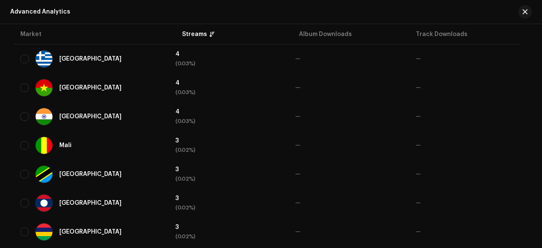
scroll to position [1601, 0]
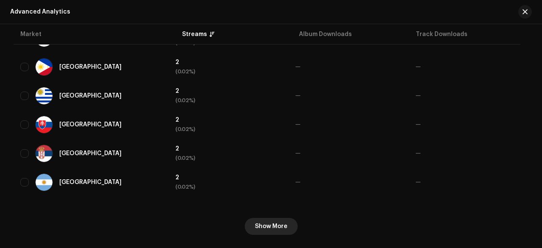
click at [260, 228] on span "Show More" at bounding box center [271, 226] width 33 height 17
checkbox input "true"
checkbox input "false"
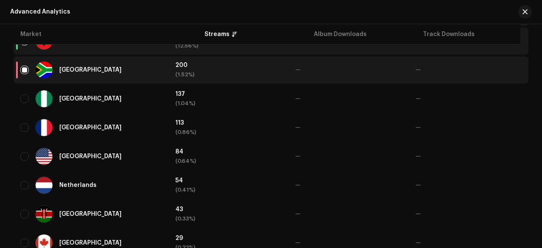
scroll to position [347, 0]
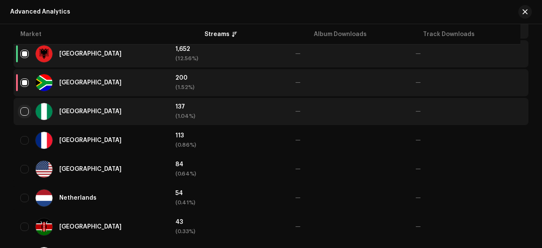
click at [23, 112] on input "Row Unselected" at bounding box center [24, 111] width 8 height 8
checkbox input "true"
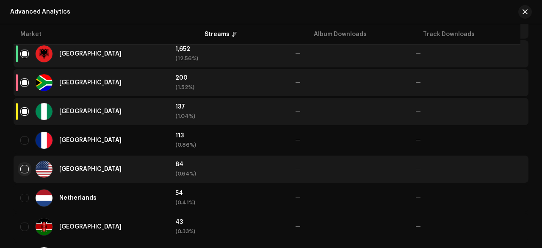
click at [23, 167] on input "Row Unselected" at bounding box center [24, 169] width 8 height 8
checkbox input "true"
click at [24, 52] on input "Row Selected" at bounding box center [24, 54] width 8 height 8
checkbox input "false"
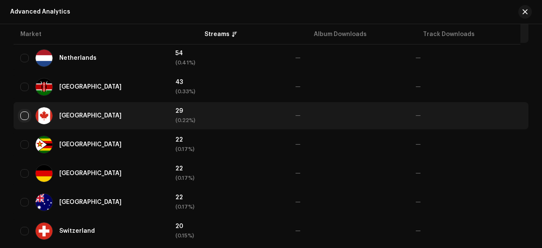
scroll to position [487, 0]
click at [26, 116] on input "Row Unselected" at bounding box center [24, 115] width 8 height 8
checkbox input "true"
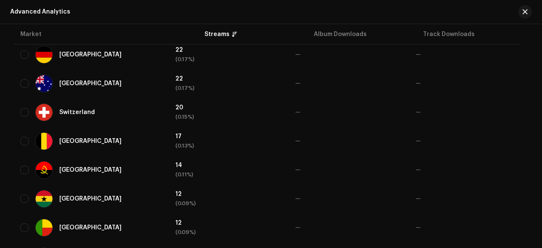
scroll to position [606, 0]
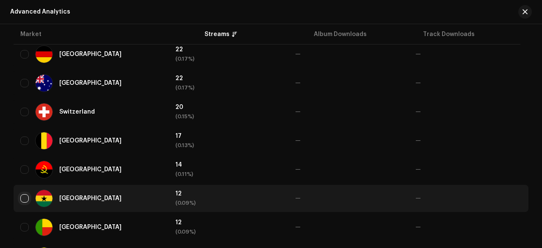
click at [23, 197] on input "Row Unselected" at bounding box center [24, 198] width 8 height 8
checkbox input "true"
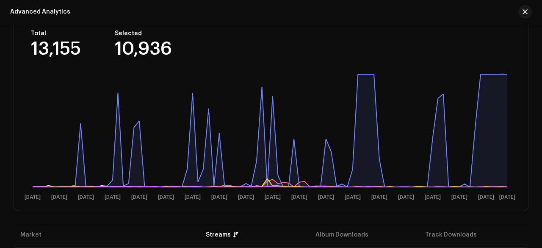
scroll to position [143, 0]
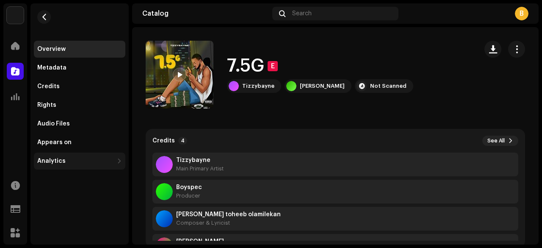
click at [44, 161] on div "Analytics" at bounding box center [51, 161] width 28 height 7
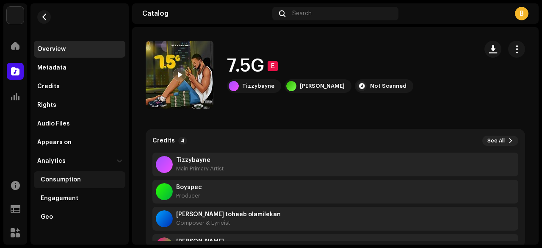
click at [71, 181] on div "Consumption" at bounding box center [61, 179] width 40 height 7
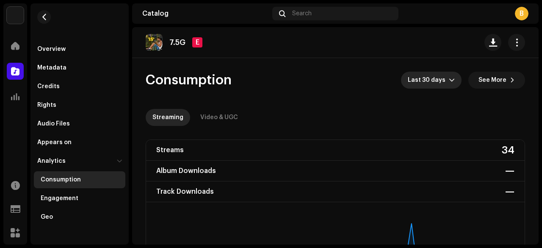
click at [449, 84] on div "dropdown trigger" at bounding box center [452, 80] width 6 height 17
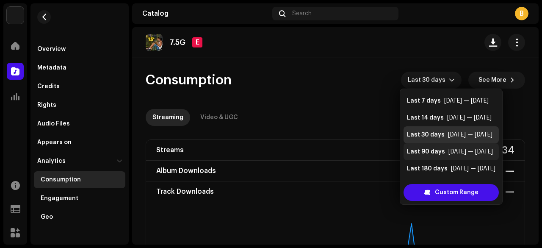
click at [410, 149] on div "Last 90 days" at bounding box center [426, 151] width 38 height 8
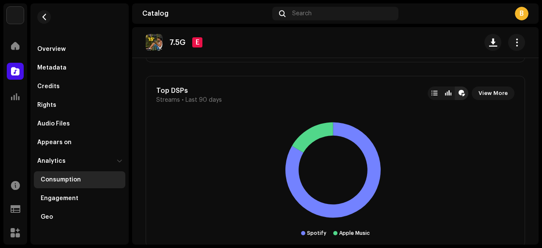
scroll to position [586, 0]
click at [484, 91] on span "View More" at bounding box center [493, 93] width 29 height 17
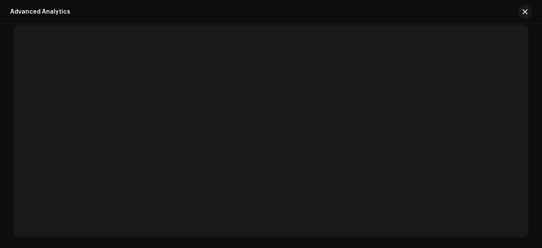
scroll to position [81, 0]
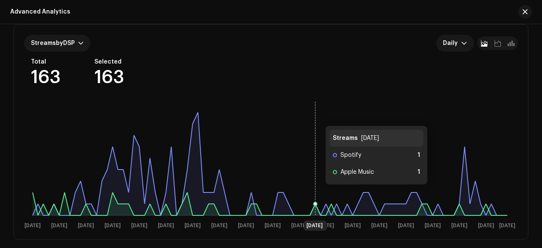
click at [317, 117] on rect at bounding box center [270, 165] width 492 height 136
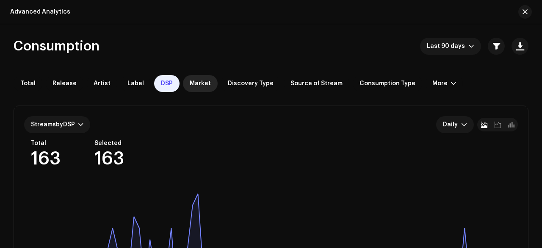
click at [192, 79] on div "Market" at bounding box center [200, 83] width 35 height 17
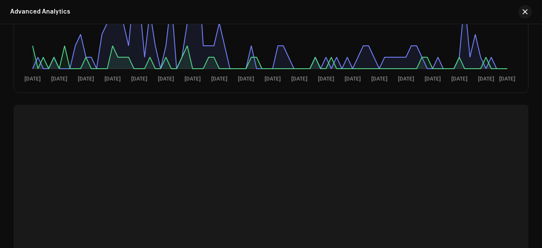
scroll to position [275, 0]
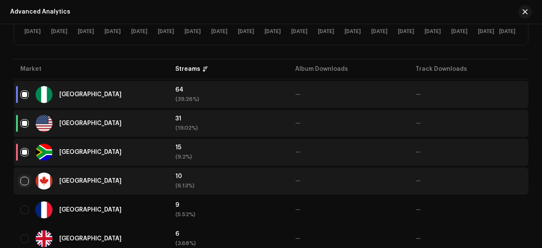
click at [22, 178] on input "checkbox" at bounding box center [24, 181] width 8 height 8
checkbox input "true"
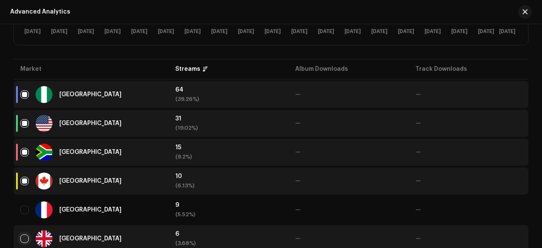
click at [27, 235] on input "Row Unselected" at bounding box center [24, 238] width 8 height 8
checkbox input "true"
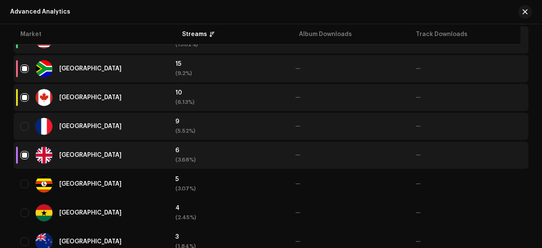
scroll to position [362, 0]
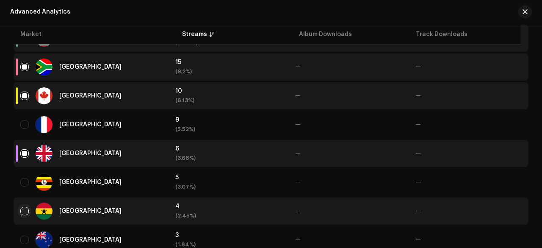
click at [26, 210] on input "Row Unselected" at bounding box center [24, 211] width 8 height 8
checkbox input "true"
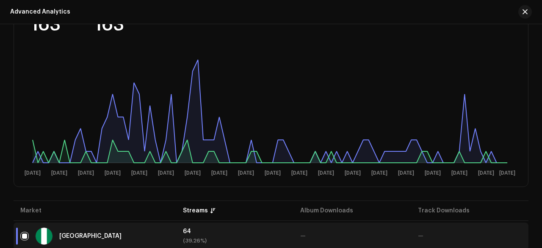
scroll to position [119, 0]
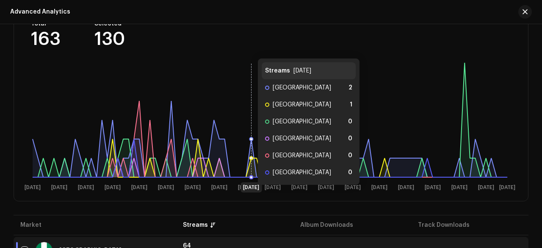
click at [249, 101] on rect at bounding box center [270, 126] width 492 height 136
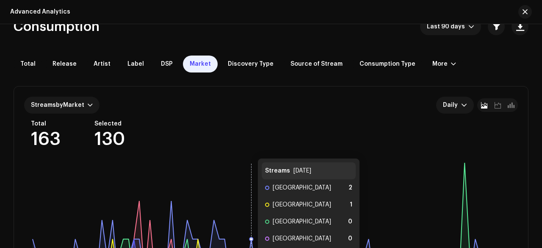
scroll to position [0, 0]
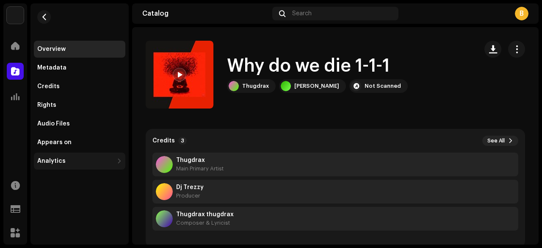
click at [87, 163] on div "Analytics" at bounding box center [75, 161] width 76 height 7
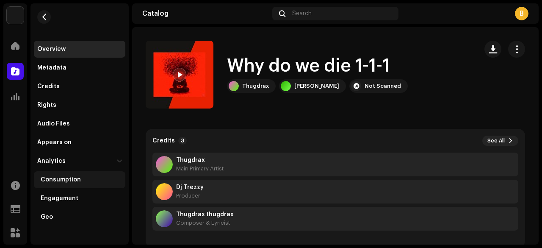
click at [82, 183] on div "Consumption" at bounding box center [79, 179] width 91 height 17
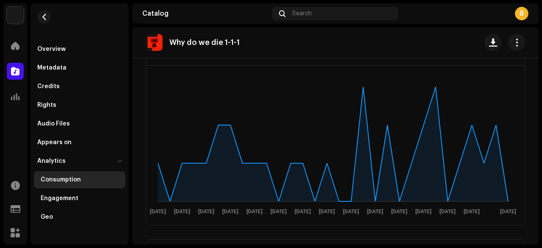
scroll to position [135, 0]
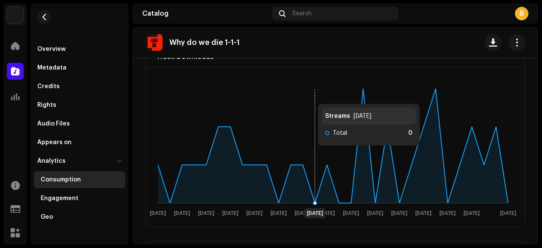
click at [309, 94] on rect at bounding box center [332, 152] width 367 height 136
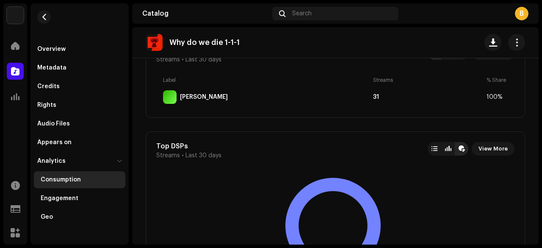
scroll to position [532, 0]
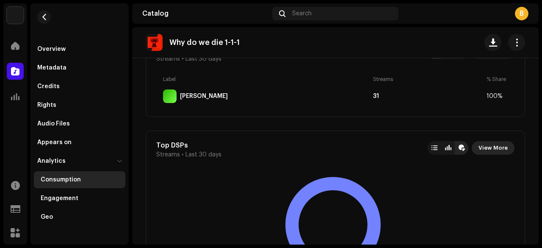
click at [485, 146] on span "View More" at bounding box center [493, 147] width 29 height 17
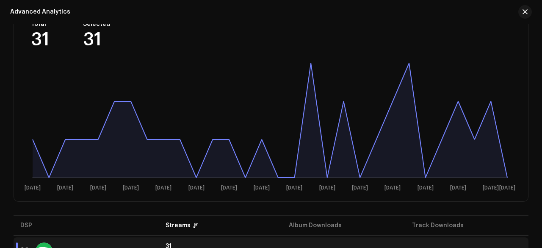
scroll to position [109, 0]
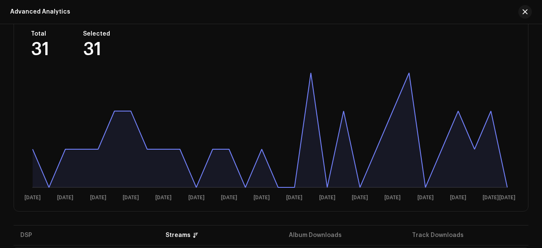
click at [383, 137] on icon at bounding box center [270, 130] width 475 height 114
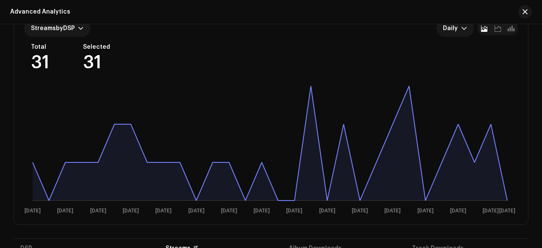
scroll to position [97, 0]
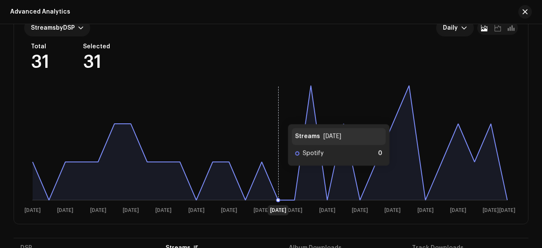
click at [279, 116] on rect at bounding box center [270, 149] width 492 height 136
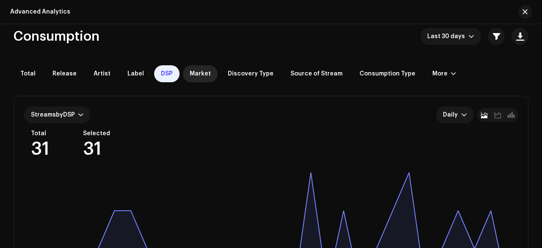
click at [192, 72] on span "Market" at bounding box center [200, 73] width 21 height 7
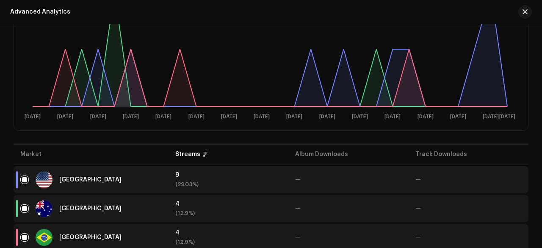
scroll to position [222, 0]
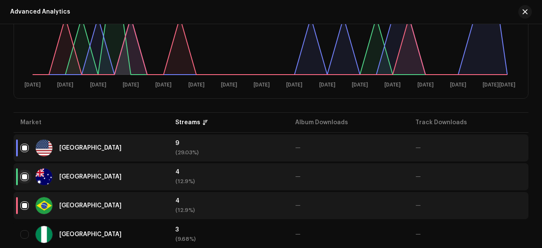
click at [22, 177] on input "checkbox" at bounding box center [24, 176] width 8 height 8
checkbox input "false"
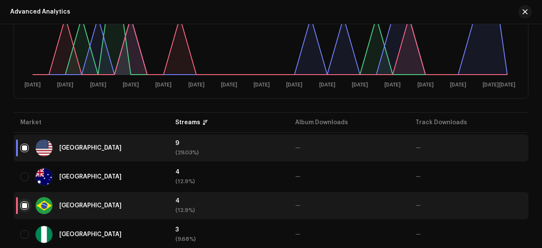
click at [25, 205] on input "Row Selected" at bounding box center [24, 205] width 8 height 8
checkbox input "false"
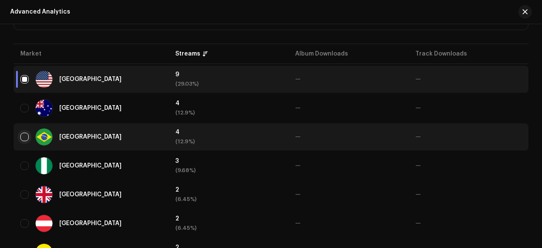
scroll to position [291, 0]
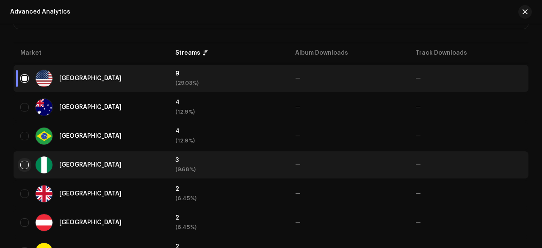
click at [22, 163] on input "Row Unselected" at bounding box center [24, 164] width 8 height 8
checkbox input "true"
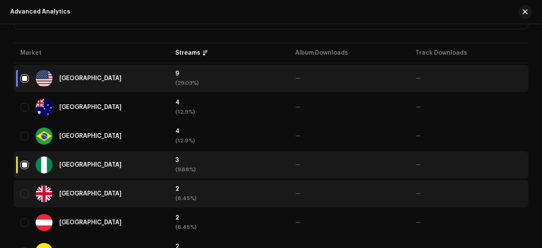
click at [24, 198] on div "United Kingdom" at bounding box center [90, 193] width 141 height 17
click at [23, 194] on input "Row Unselected" at bounding box center [24, 193] width 8 height 8
checkbox input "true"
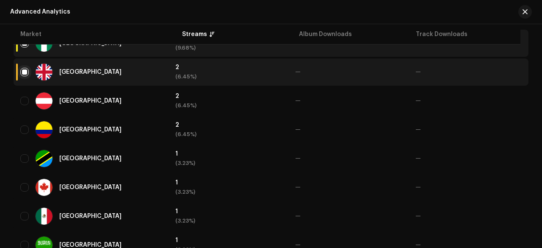
scroll to position [439, 0]
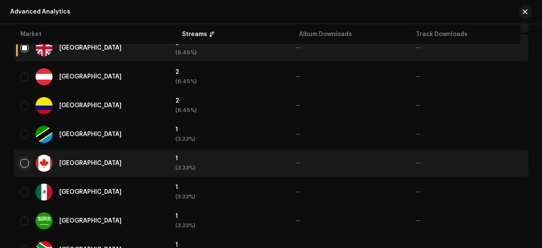
click at [26, 159] on input "Row Unselected" at bounding box center [24, 163] width 8 height 8
checkbox input "true"
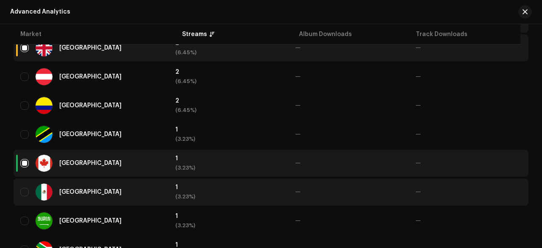
scroll to position [469, 0]
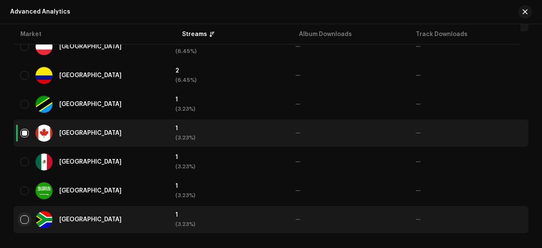
click at [23, 217] on input "Row Unselected" at bounding box center [24, 219] width 8 height 8
checkbox input "true"
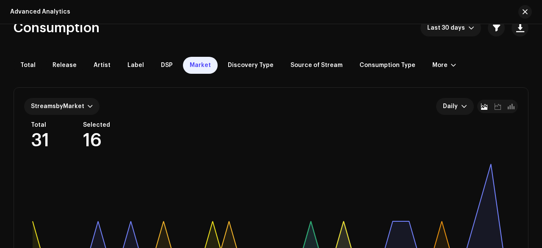
scroll to position [0, 0]
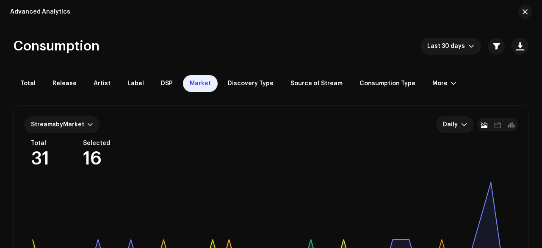
click at [258, 172] on div "Streams by Market Daily Total 31 Selected 16 6 Sep 8 Sep 10 Sep 12 Sep 14 Sep 1…" at bounding box center [271, 213] width 514 height 214
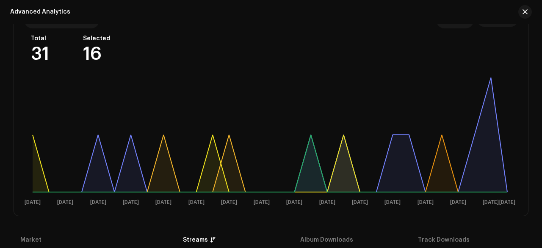
scroll to position [95, 0]
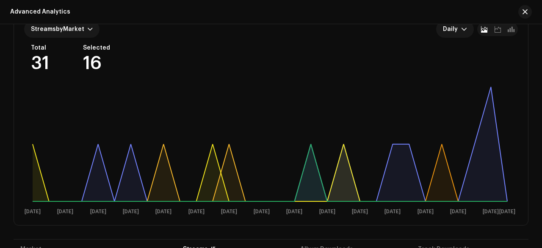
click at [285, 67] on div "Total 31 Selected 16" at bounding box center [274, 58] width 487 height 28
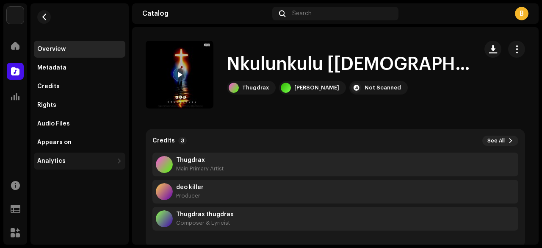
click at [65, 160] on div "Analytics" at bounding box center [75, 161] width 76 height 7
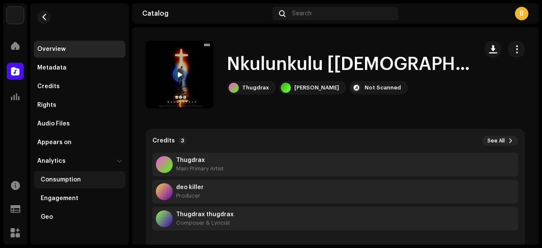
click at [72, 180] on div "Consumption" at bounding box center [61, 179] width 40 height 7
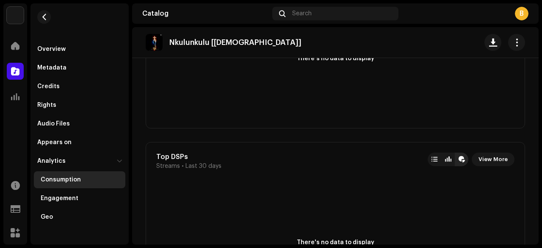
scroll to position [785, 0]
click at [480, 152] on span "View More" at bounding box center [493, 158] width 29 height 17
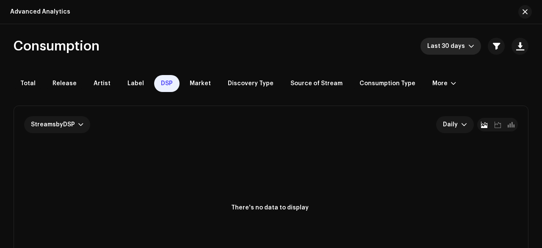
click at [473, 45] on p-select "Last 30 days" at bounding box center [451, 46] width 61 height 17
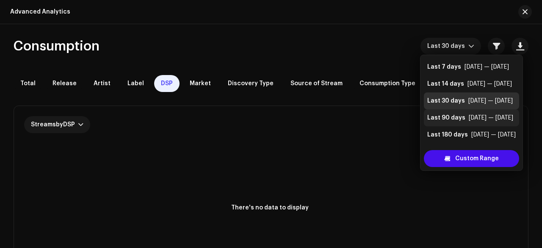
click at [455, 115] on div "Last 90 days" at bounding box center [446, 117] width 38 height 8
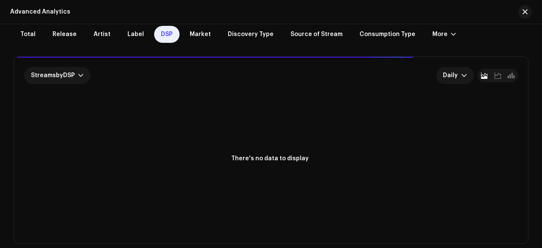
scroll to position [51, 0]
